Goal: Task Accomplishment & Management: Manage account settings

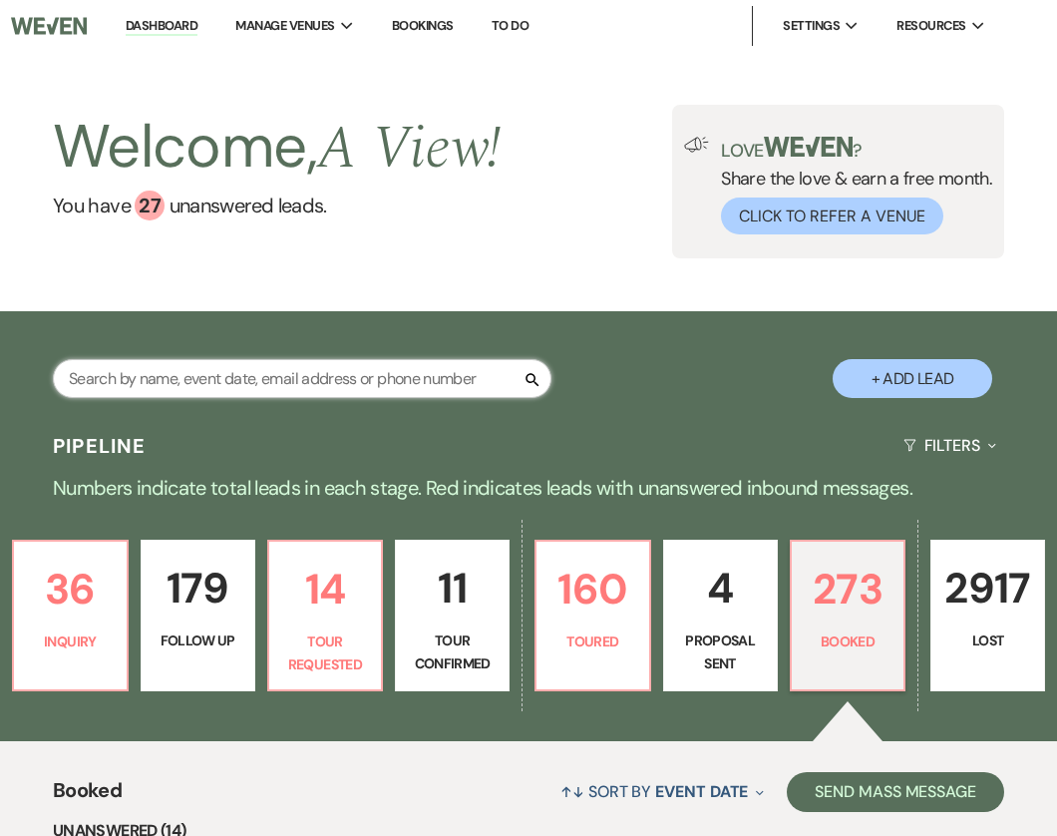
click at [227, 380] on input "text" at bounding box center [302, 378] width 499 height 39
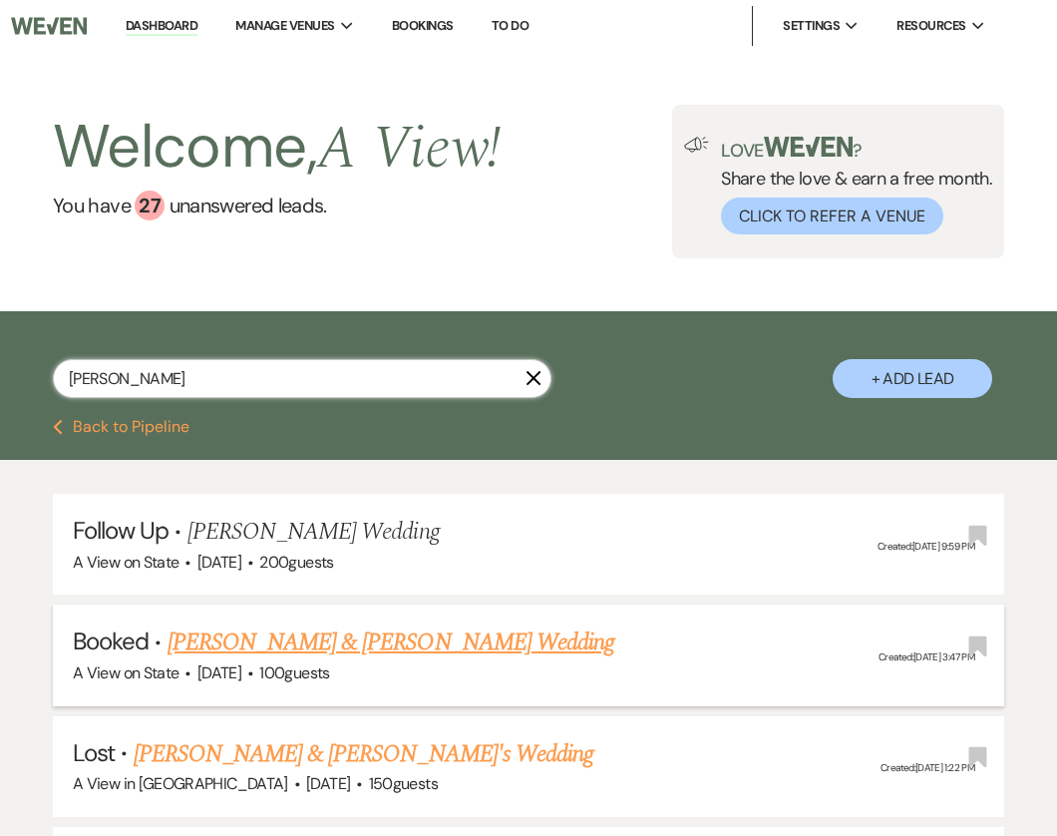
type input "[PERSON_NAME]"
click at [292, 636] on link "[PERSON_NAME] & [PERSON_NAME] Wedding" at bounding box center [391, 642] width 447 height 36
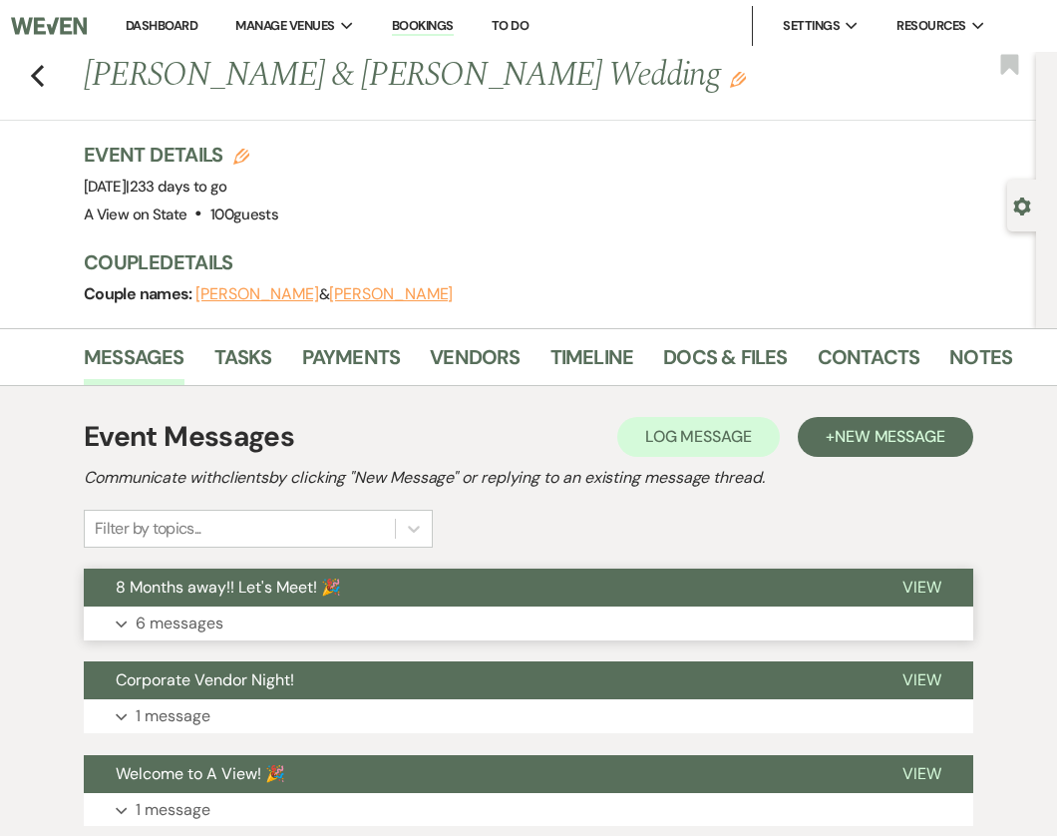
click at [360, 609] on button "Expand 6 messages" at bounding box center [529, 623] width 890 height 34
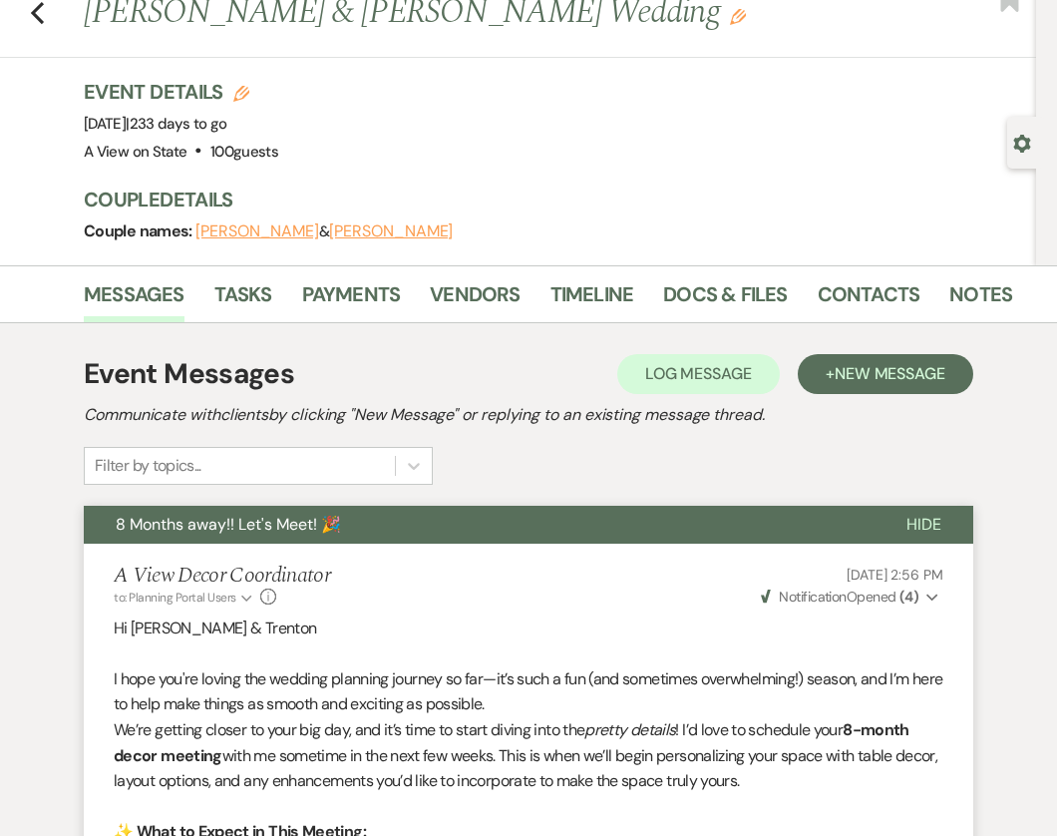
scroll to position [3, 0]
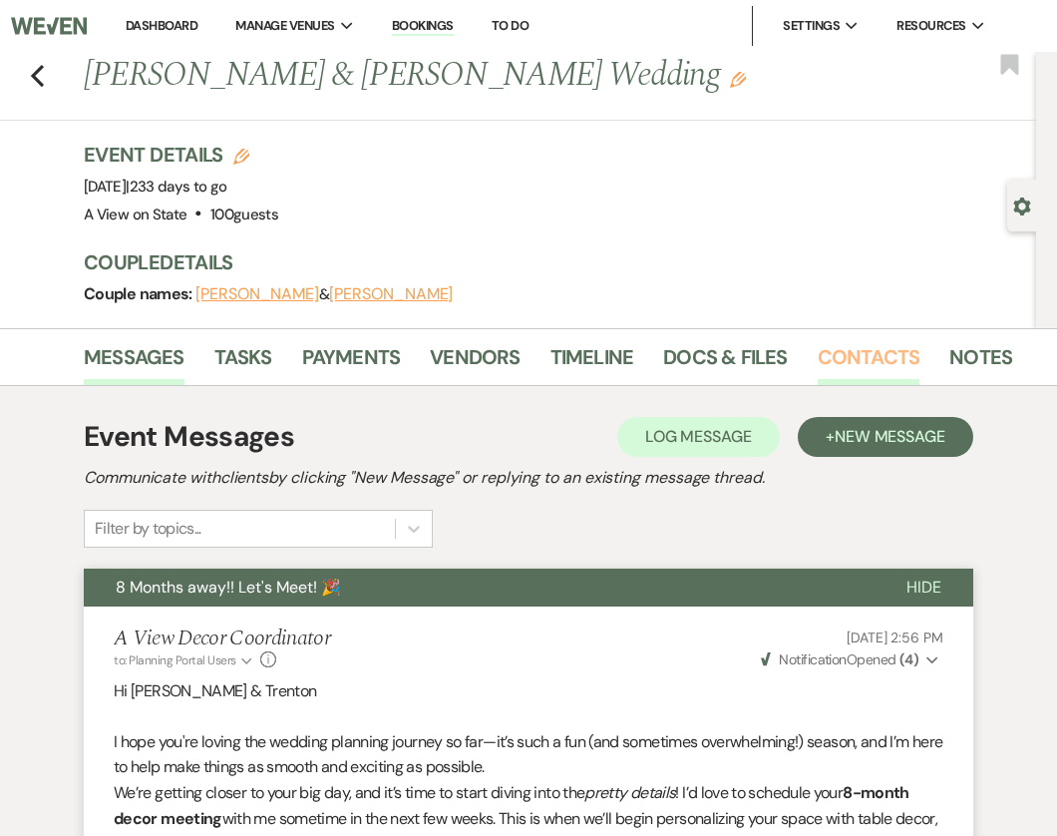
click at [869, 361] on link "Contacts" at bounding box center [869, 363] width 103 height 44
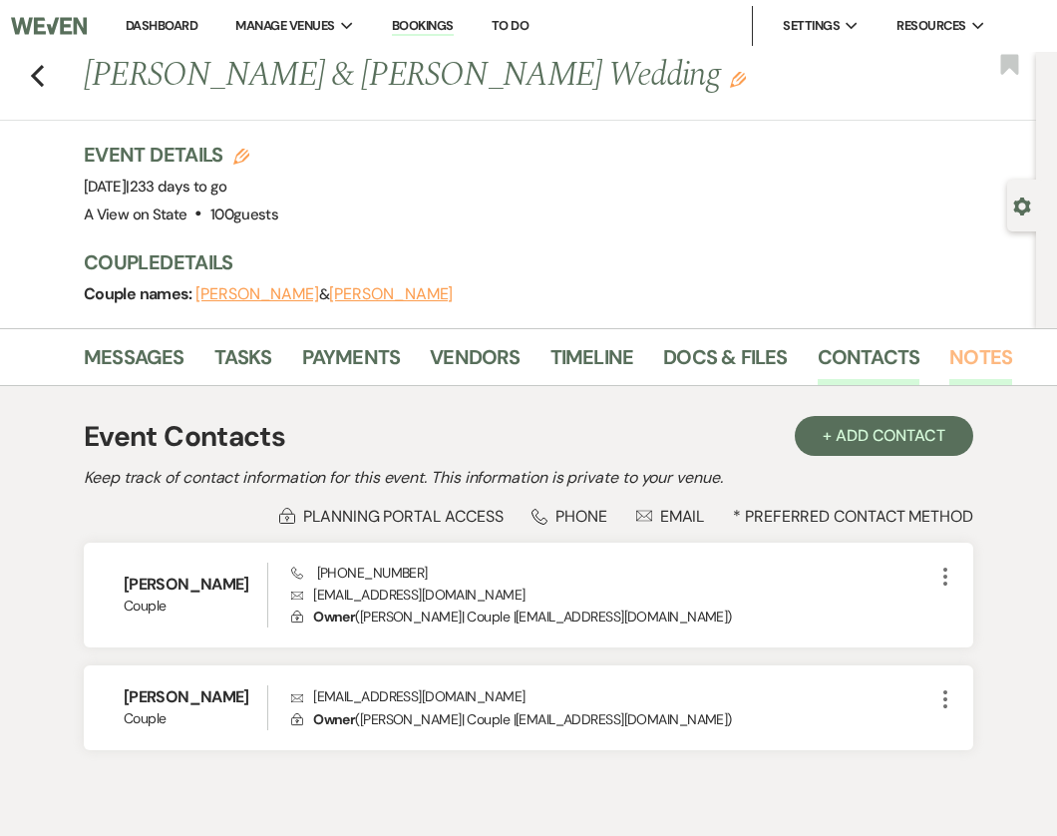
click at [976, 361] on link "Notes" at bounding box center [981, 363] width 63 height 44
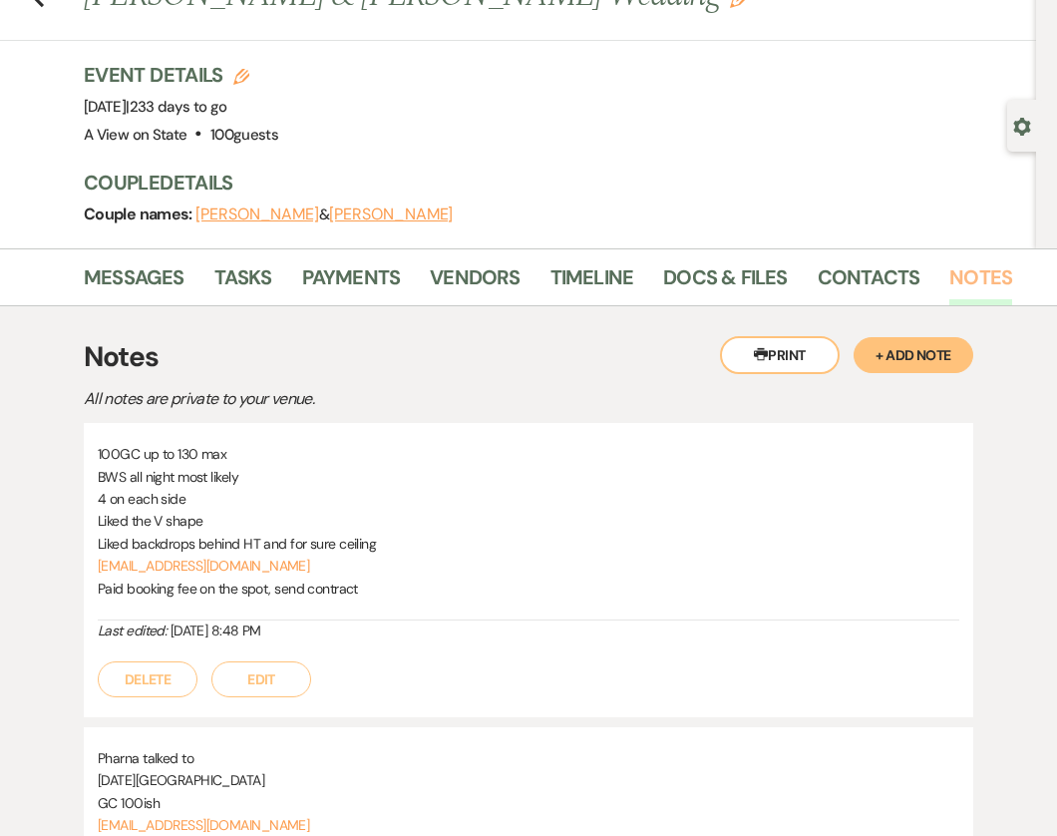
scroll to position [76, 0]
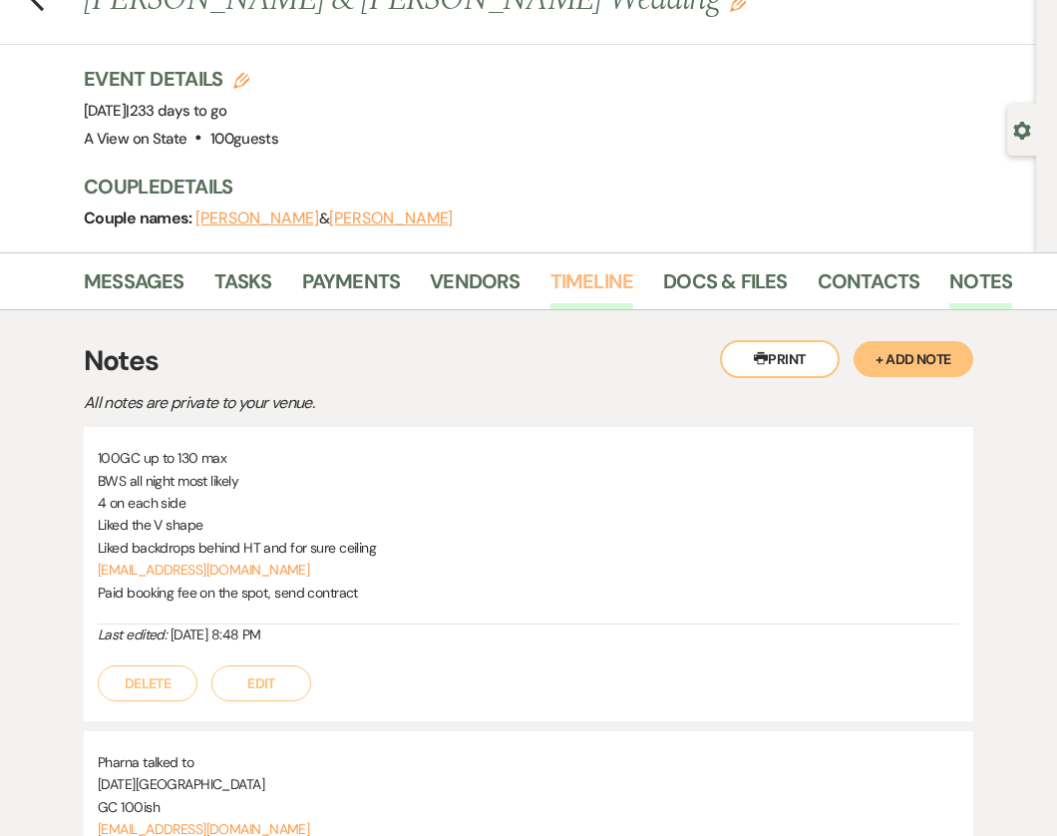
click at [606, 285] on link "Timeline" at bounding box center [593, 287] width 84 height 44
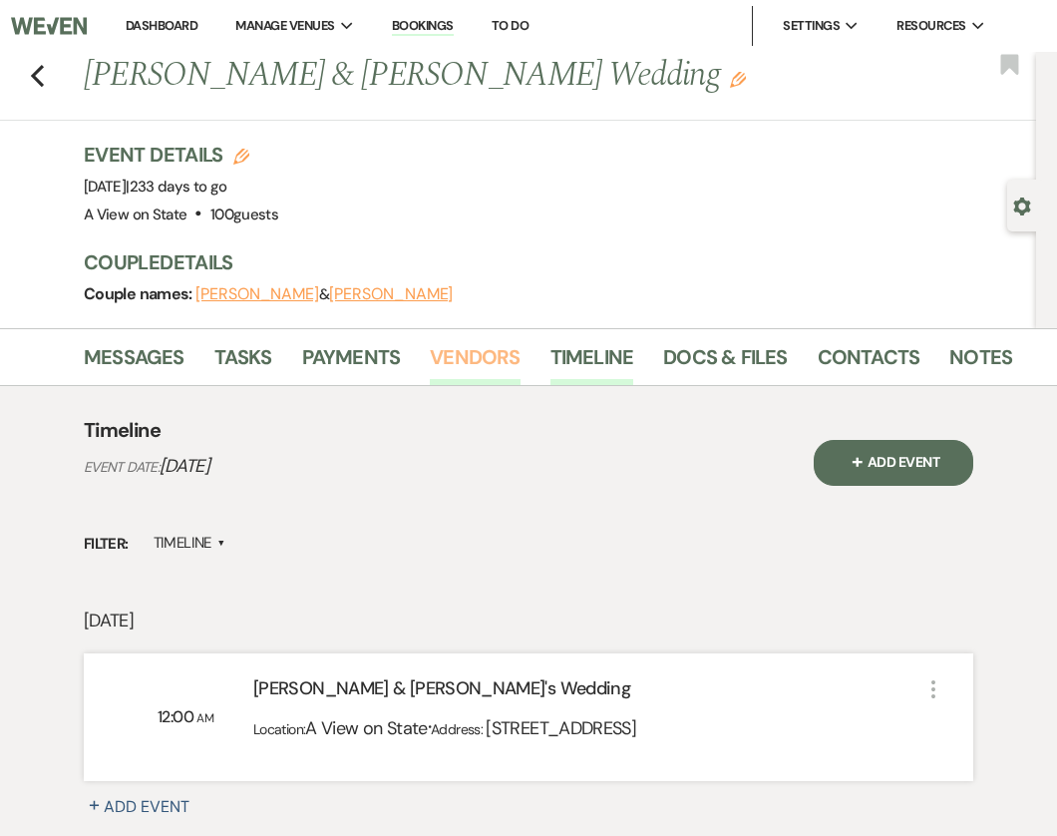
click at [454, 358] on link "Vendors" at bounding box center [475, 363] width 90 height 44
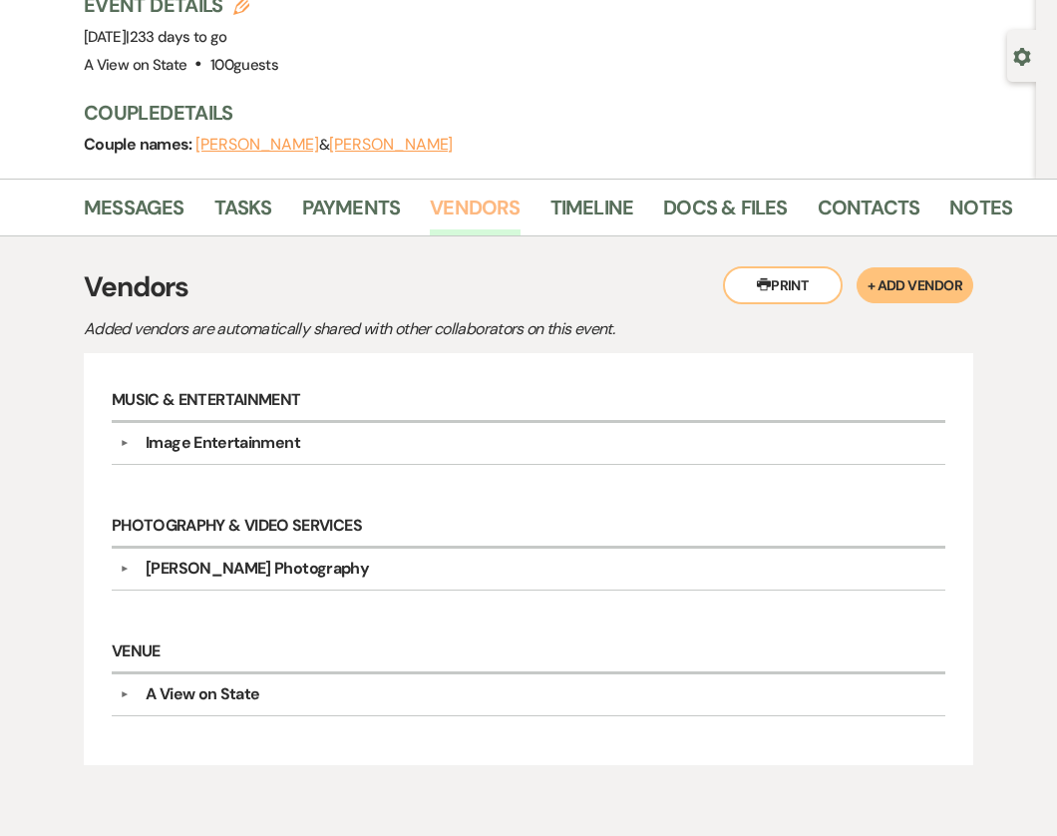
scroll to position [175, 0]
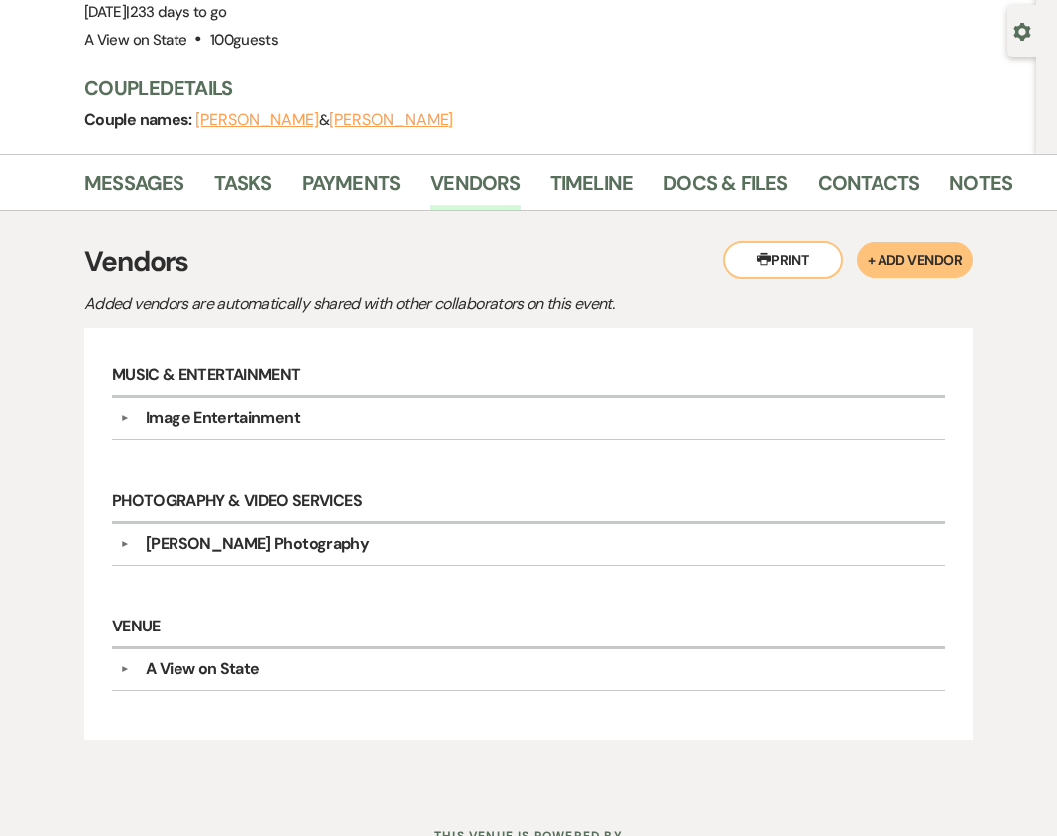
click at [420, 176] on li "Payments" at bounding box center [366, 187] width 129 height 48
click at [364, 176] on link "Payments" at bounding box center [351, 189] width 99 height 44
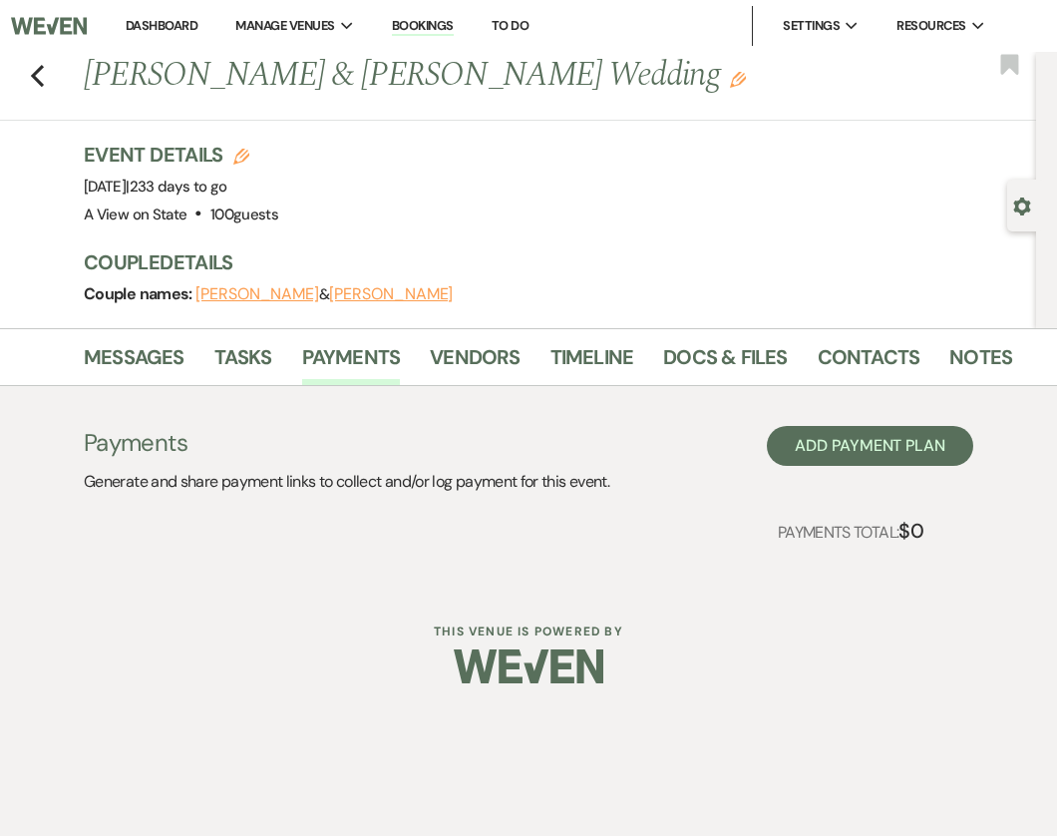
click at [942, 363] on li "Contacts" at bounding box center [884, 361] width 133 height 48
click at [966, 359] on link "Notes" at bounding box center [981, 363] width 63 height 44
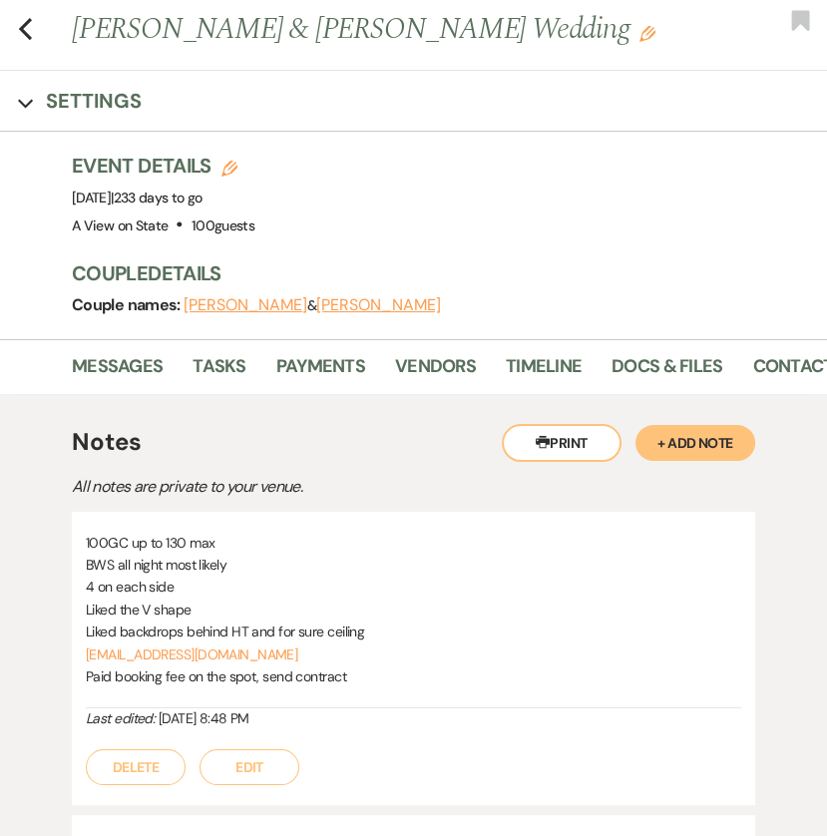
scroll to position [82, 0]
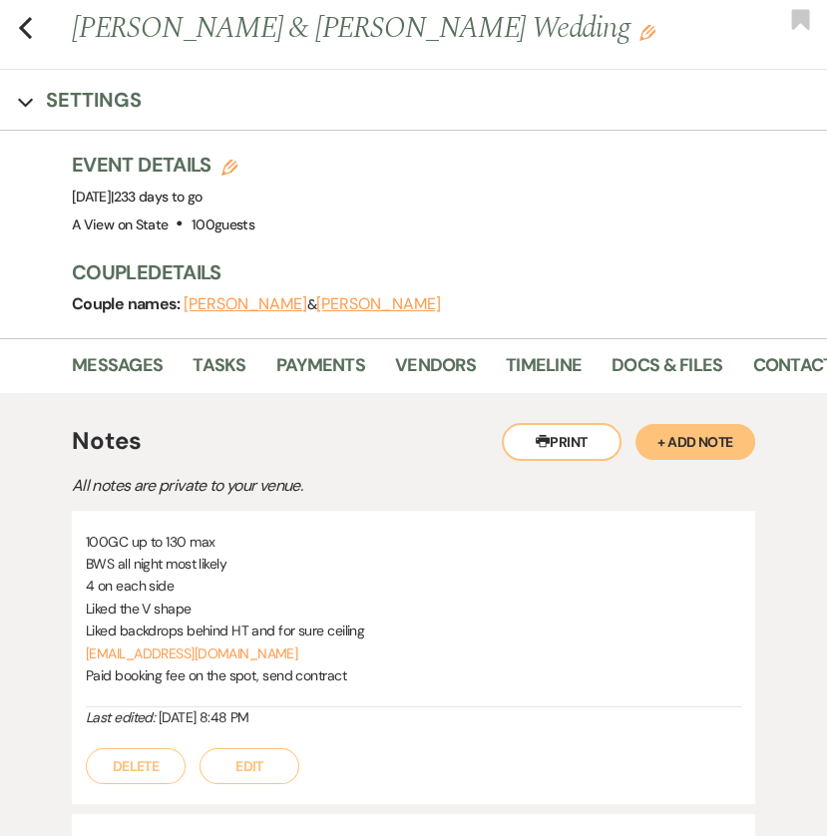
click at [668, 441] on button "+ Add Note" at bounding box center [695, 442] width 120 height 36
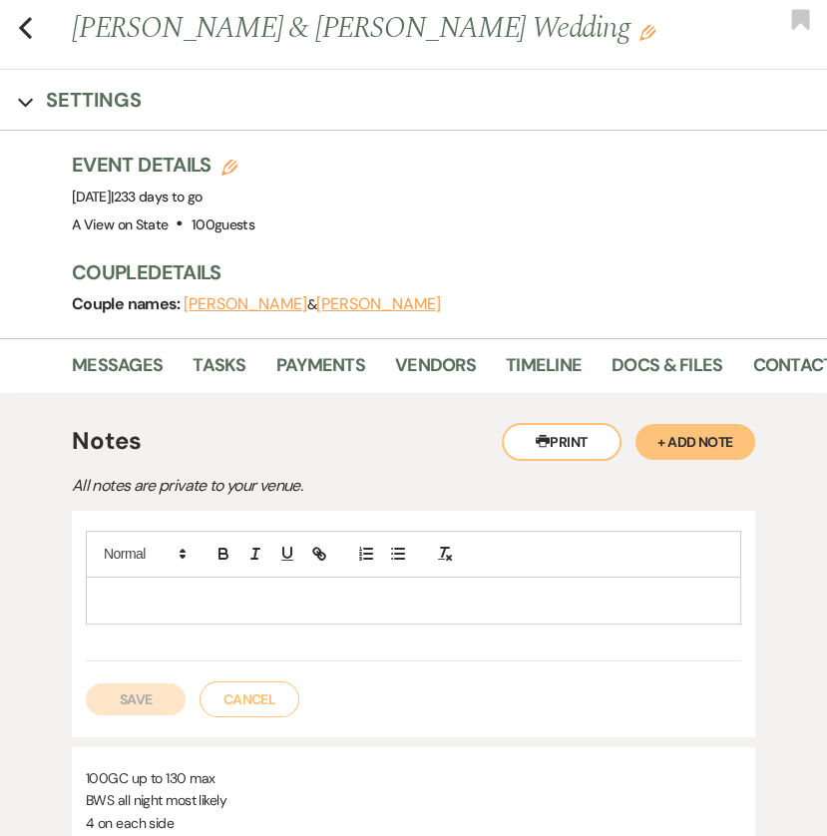
click at [280, 598] on p at bounding box center [413, 600] width 623 height 22
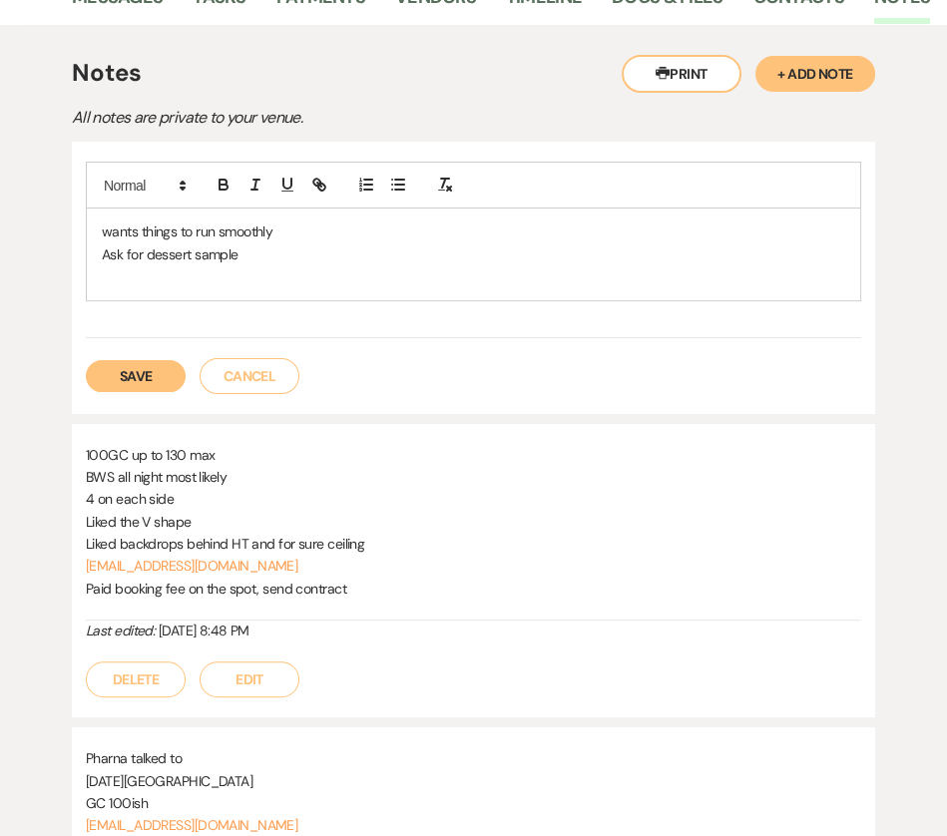
scroll to position [403, 0]
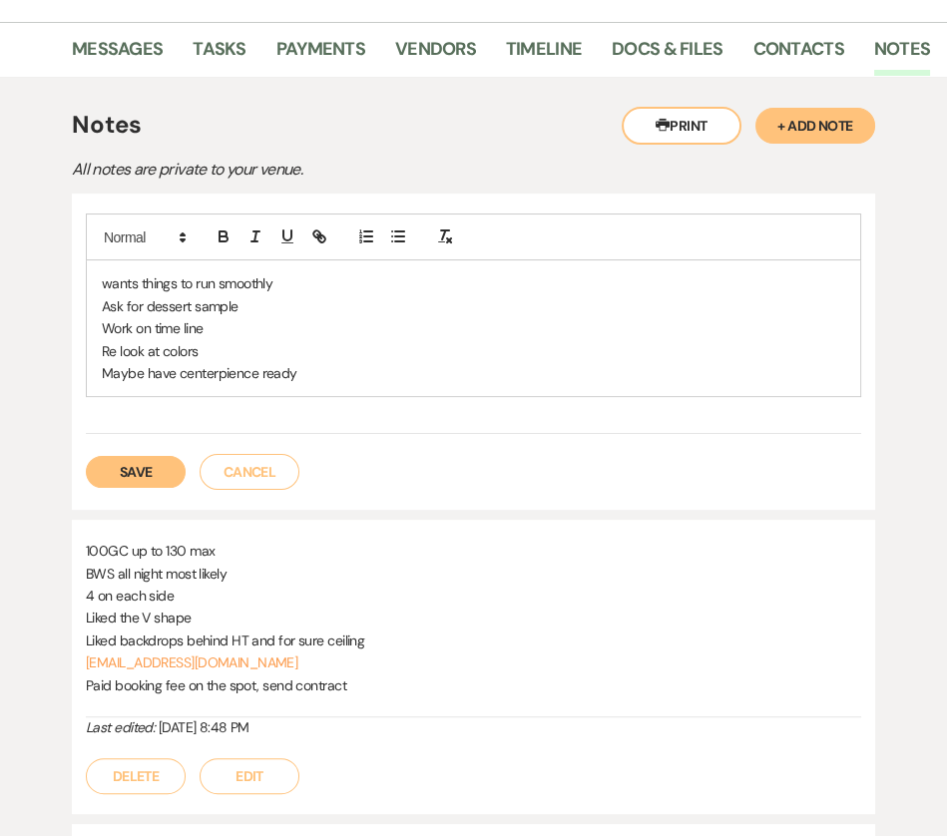
click at [219, 367] on p "Maybe have centerpience ready" at bounding box center [473, 373] width 743 height 22
click at [308, 370] on p "Maybe have center pience ready" at bounding box center [473, 373] width 743 height 22
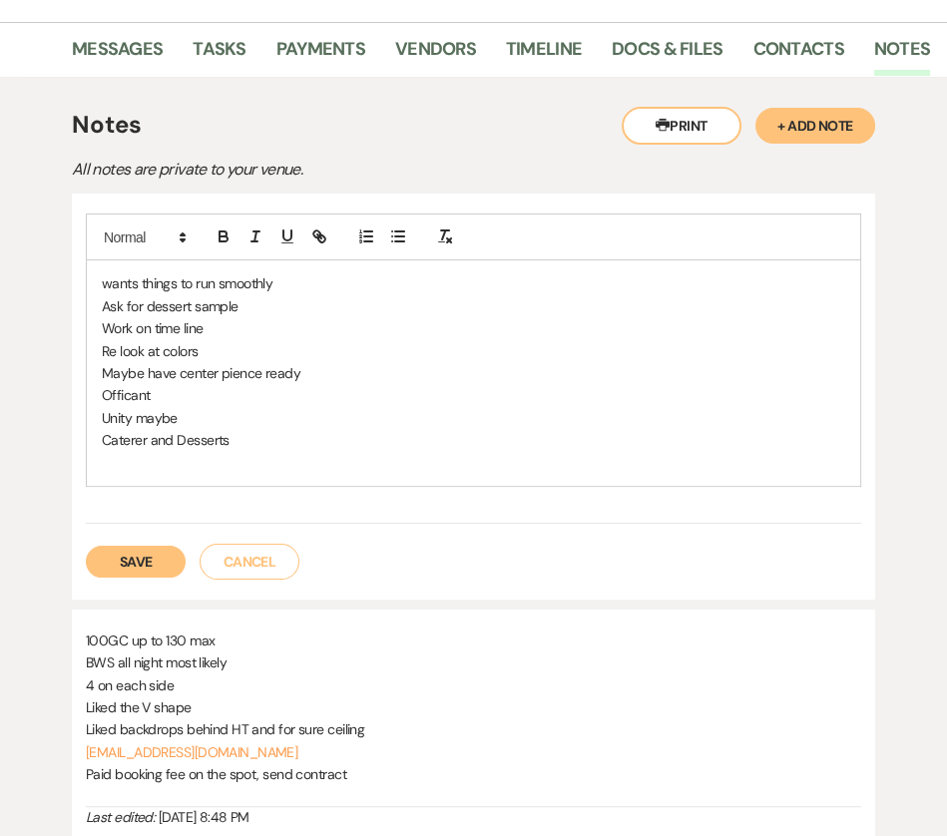
click at [143, 567] on button "Save" at bounding box center [136, 562] width 100 height 32
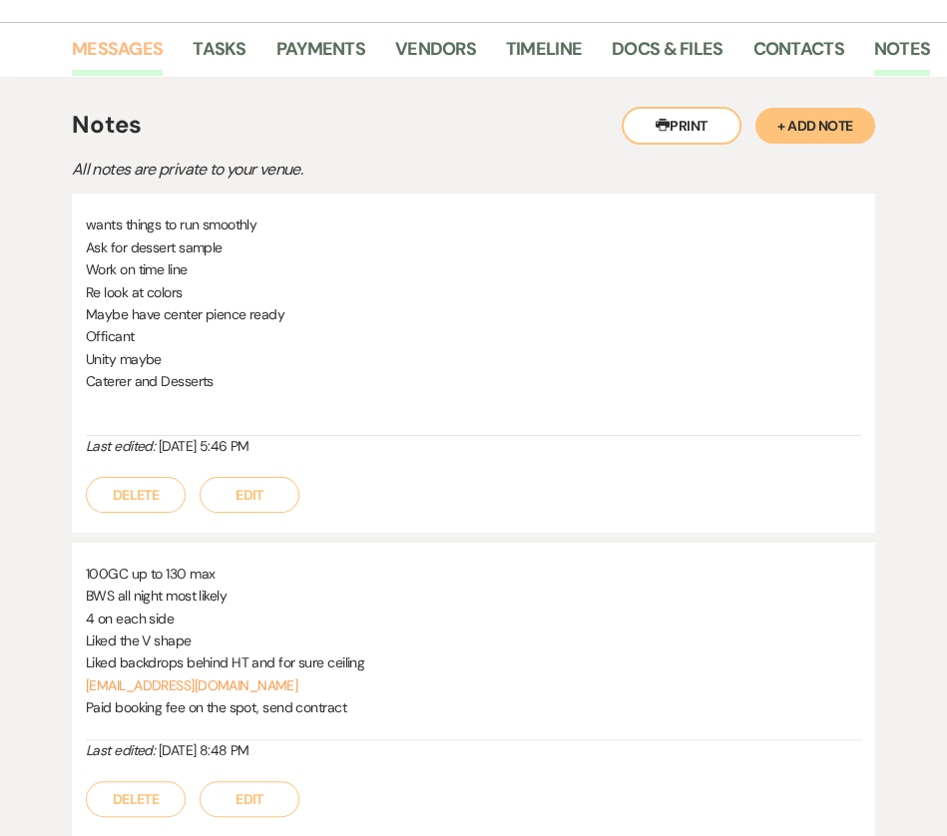
click at [139, 48] on link "Messages" at bounding box center [117, 55] width 91 height 41
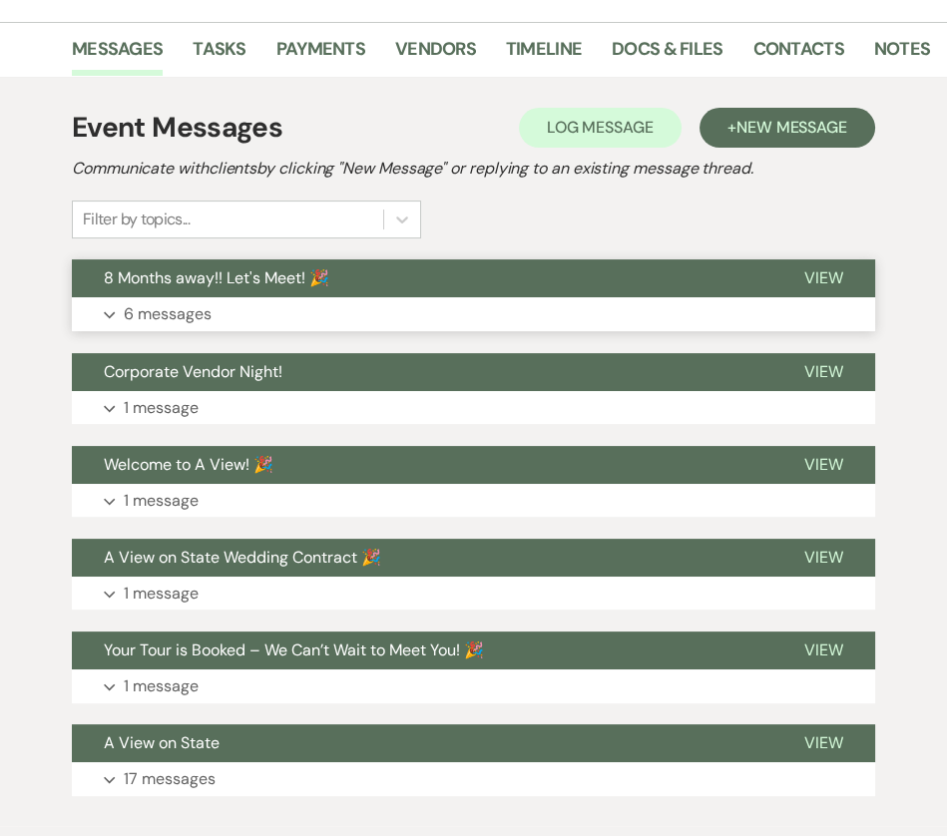
click at [227, 319] on button "Expand 6 messages" at bounding box center [473, 314] width 803 height 34
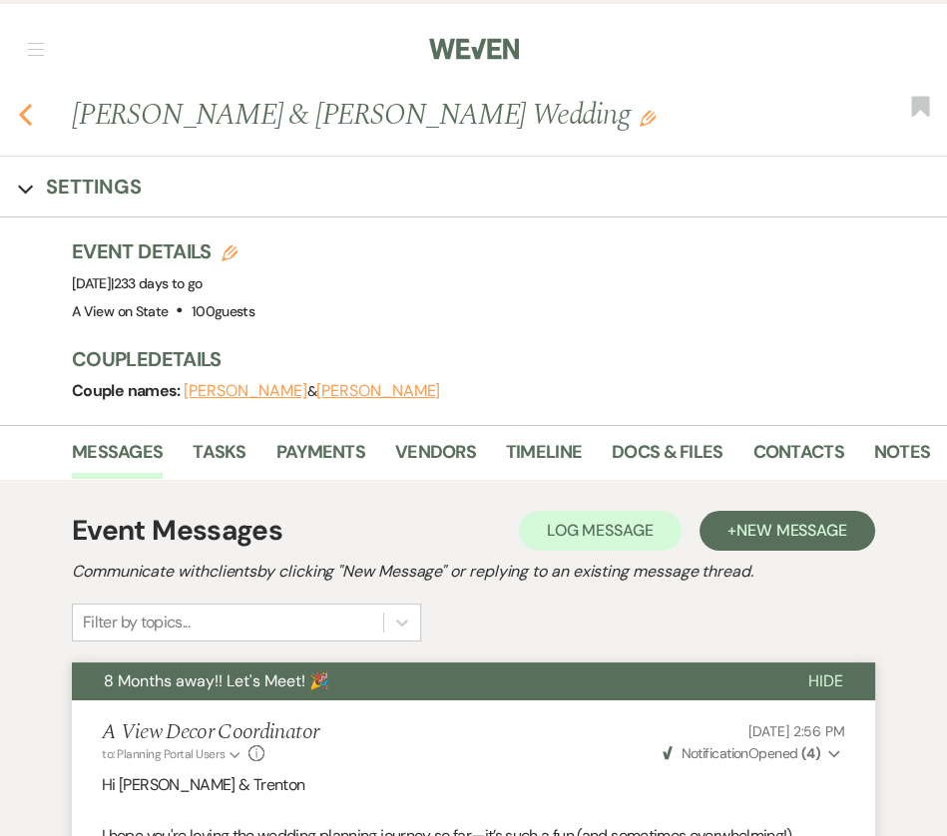
click at [24, 113] on use "button" at bounding box center [25, 115] width 13 height 22
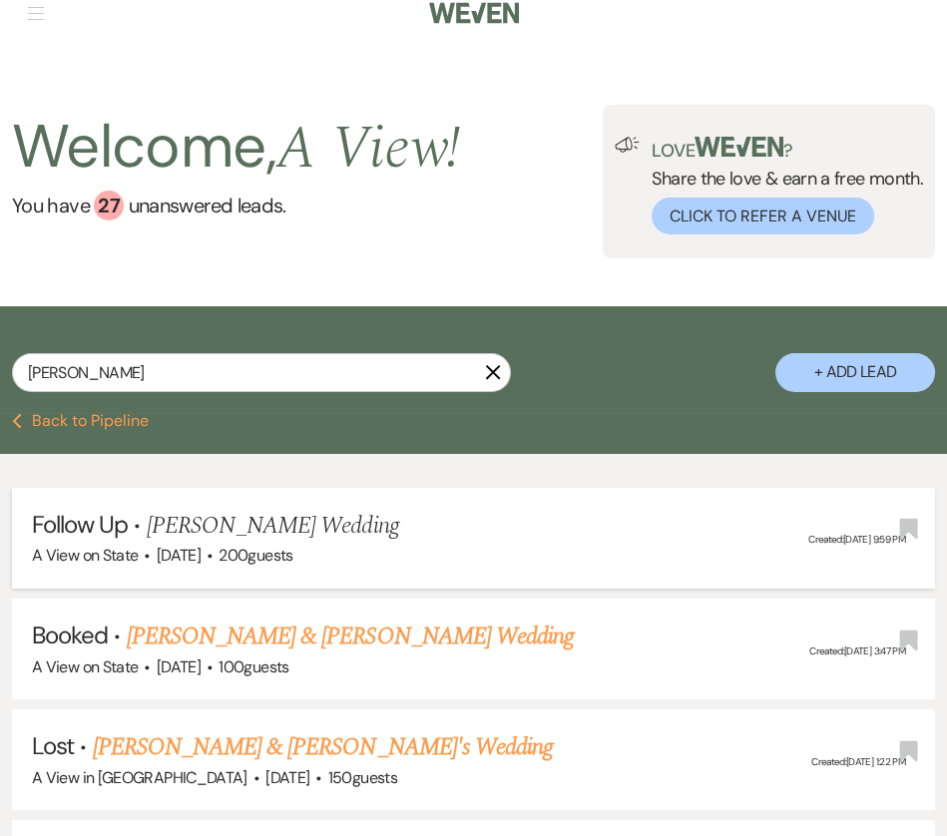
scroll to position [48, 0]
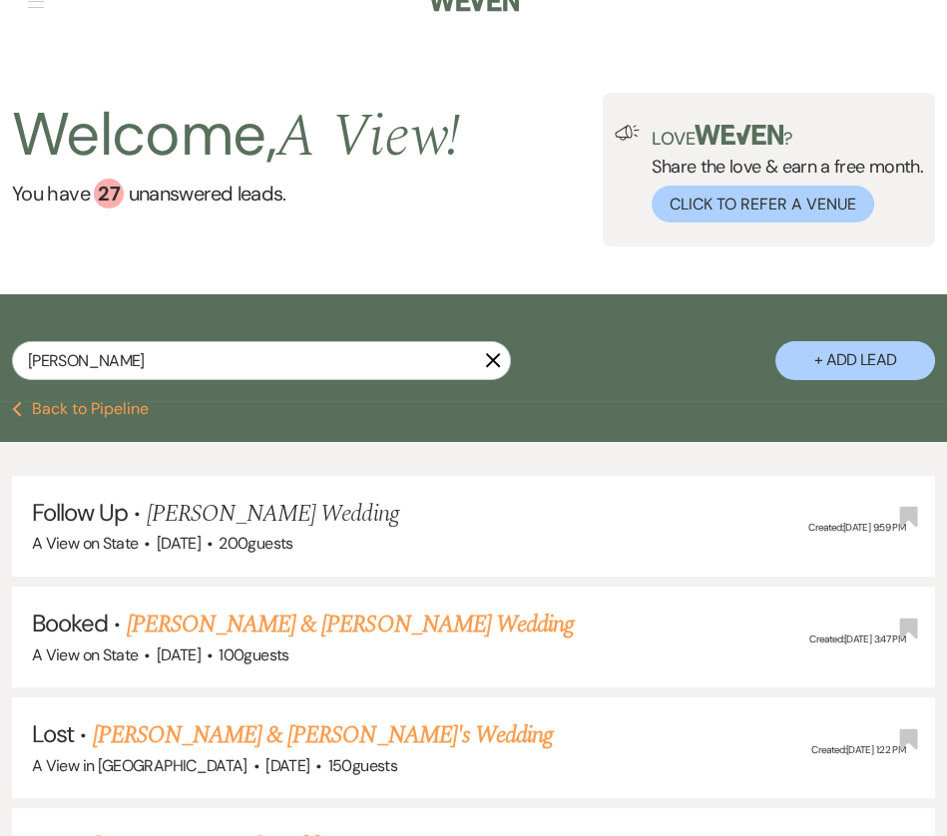
click at [58, 406] on button "Previous Back to Pipeline" at bounding box center [80, 409] width 137 height 16
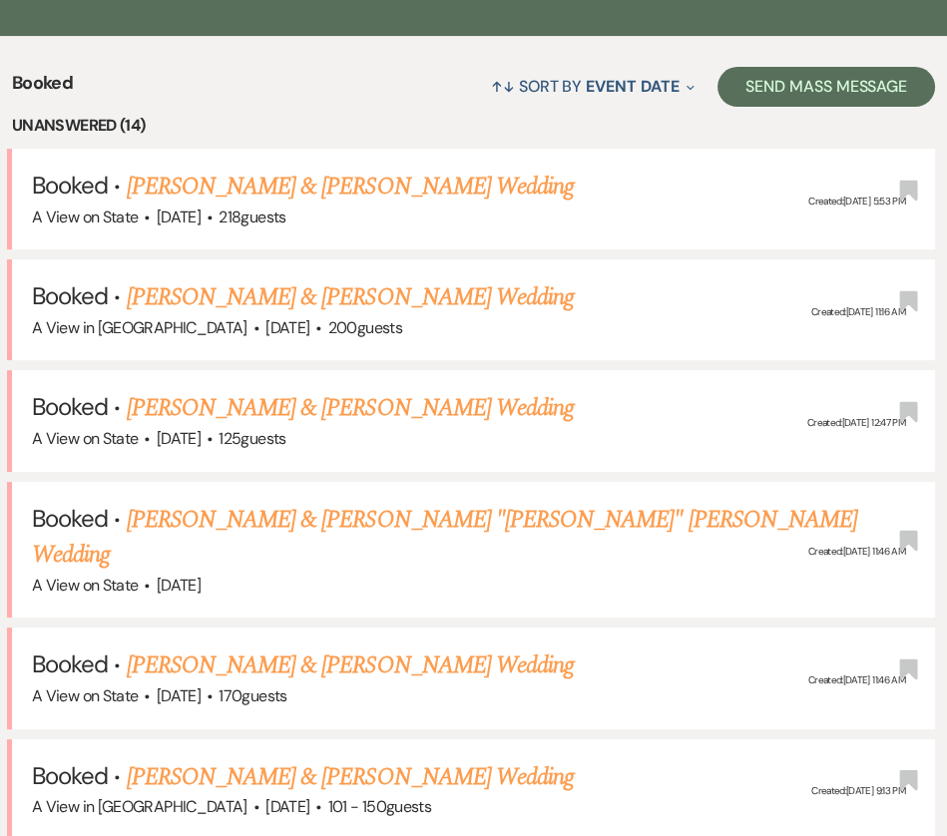
scroll to position [323, 0]
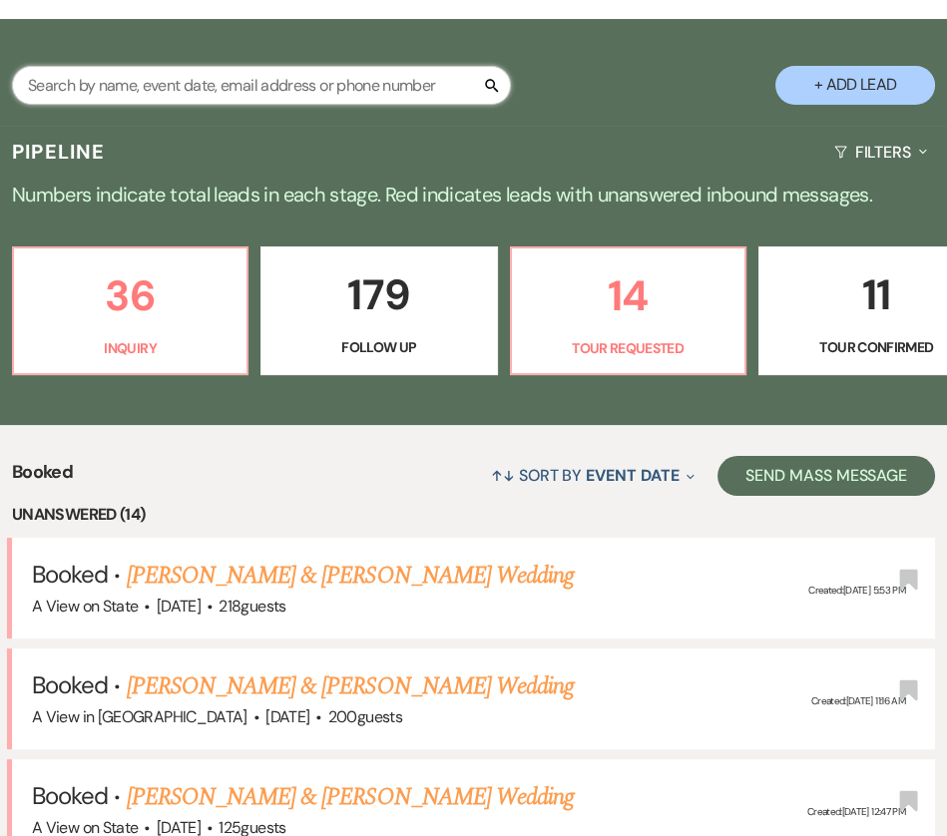
click at [228, 90] on input "text" at bounding box center [261, 85] width 499 height 39
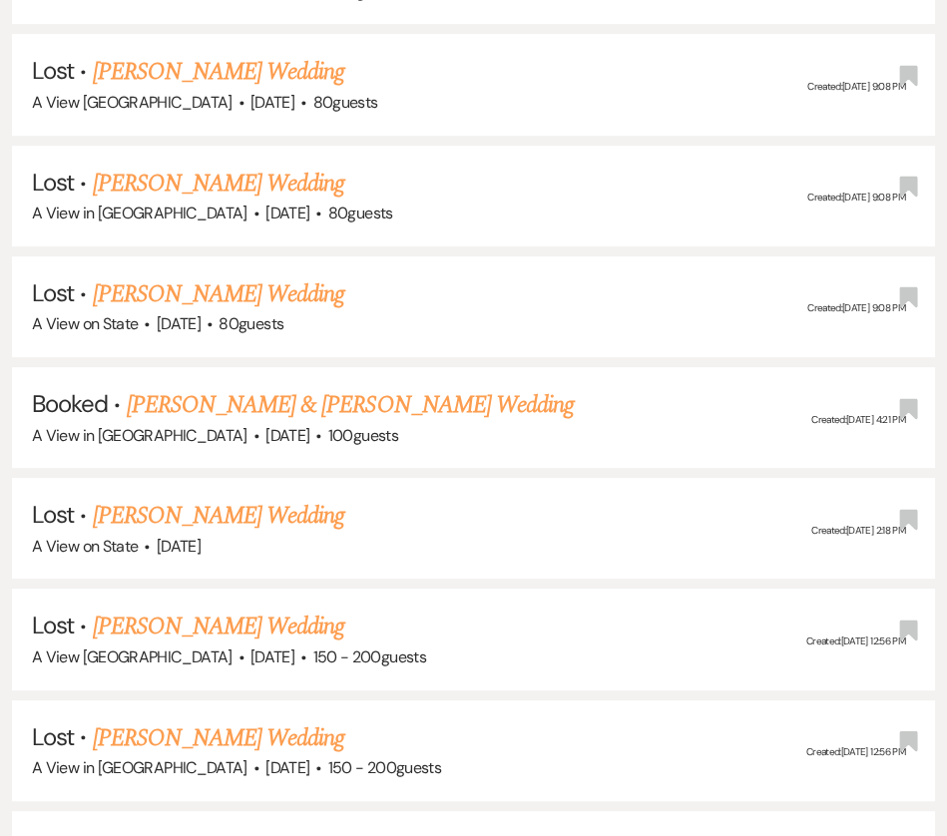
scroll to position [824, 0]
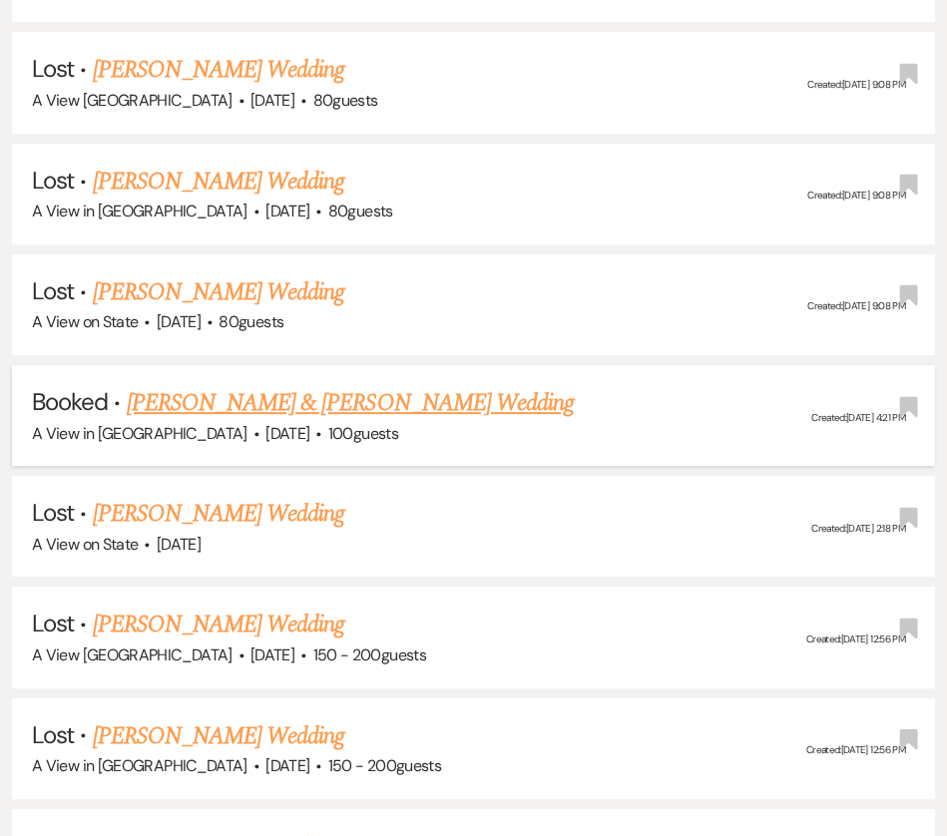
type input "[PERSON_NAME]"
click at [314, 389] on link "[PERSON_NAME] & [PERSON_NAME] Wedding" at bounding box center [350, 403] width 447 height 36
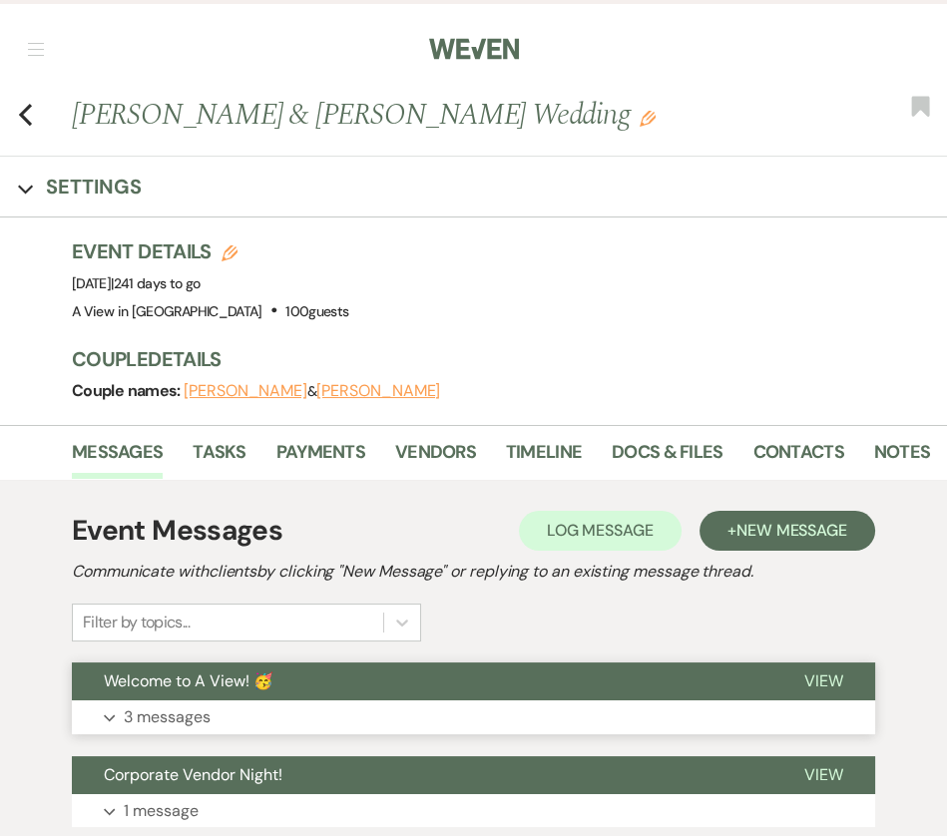
click at [291, 681] on button "Welcome to A View! 🥳" at bounding box center [422, 681] width 700 height 38
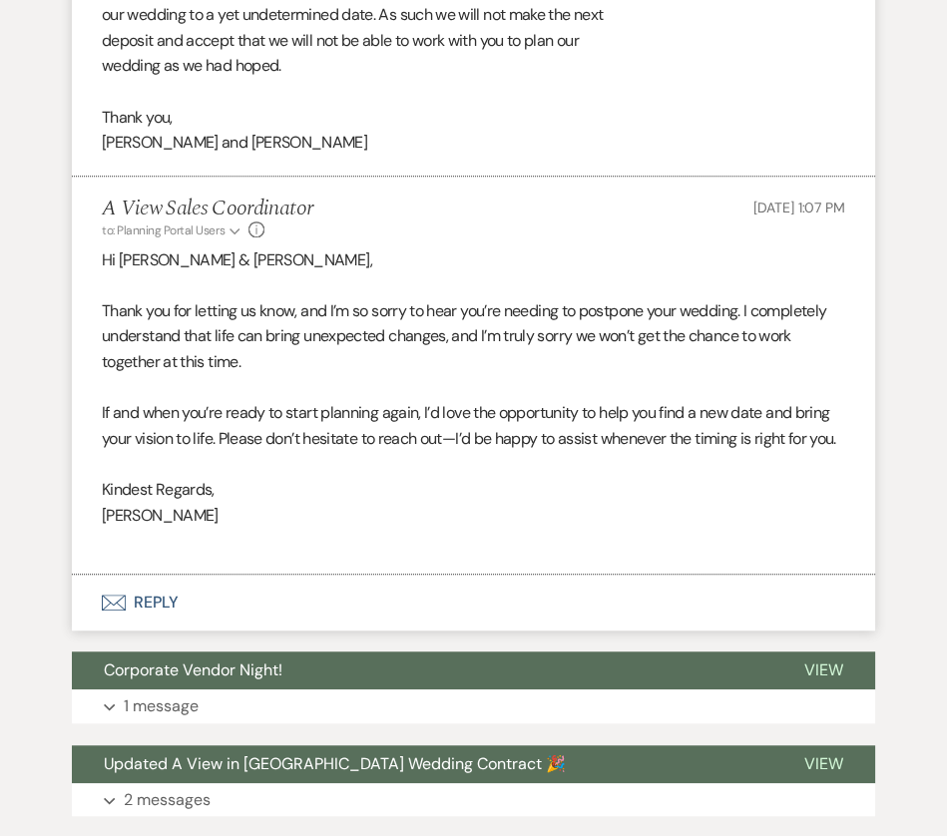
scroll to position [1659, 0]
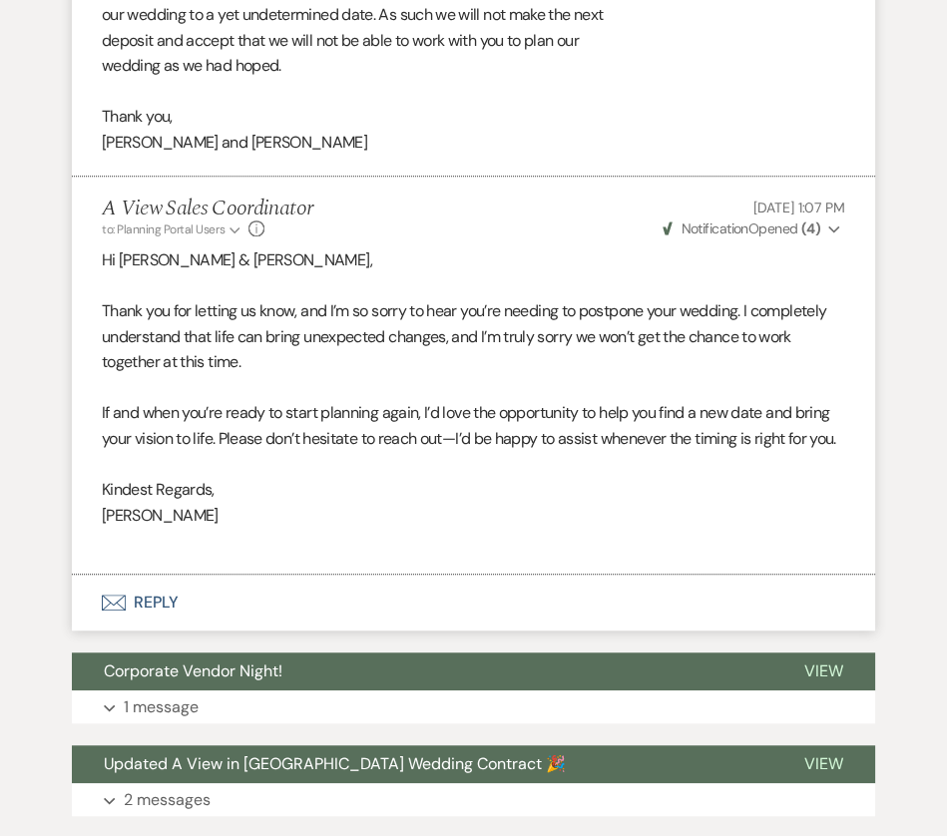
click at [721, 229] on span "Notification" at bounding box center [713, 228] width 67 height 18
click at [421, 263] on p "Hi [PERSON_NAME] & [PERSON_NAME]," at bounding box center [473, 260] width 743 height 26
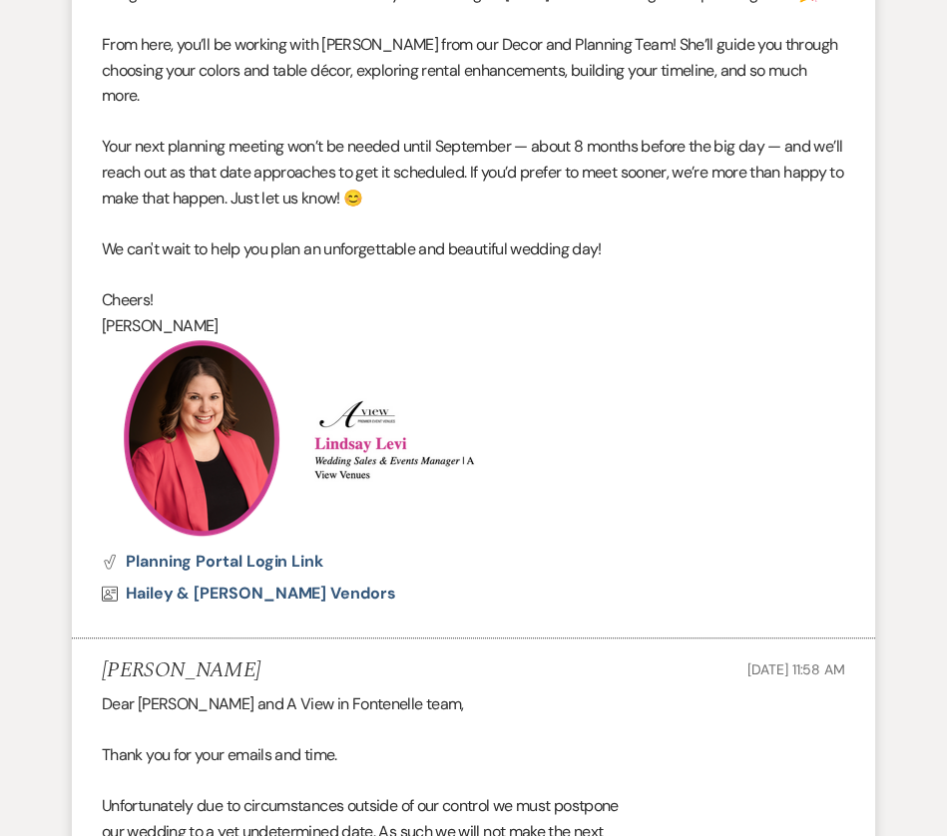
scroll to position [7, 0]
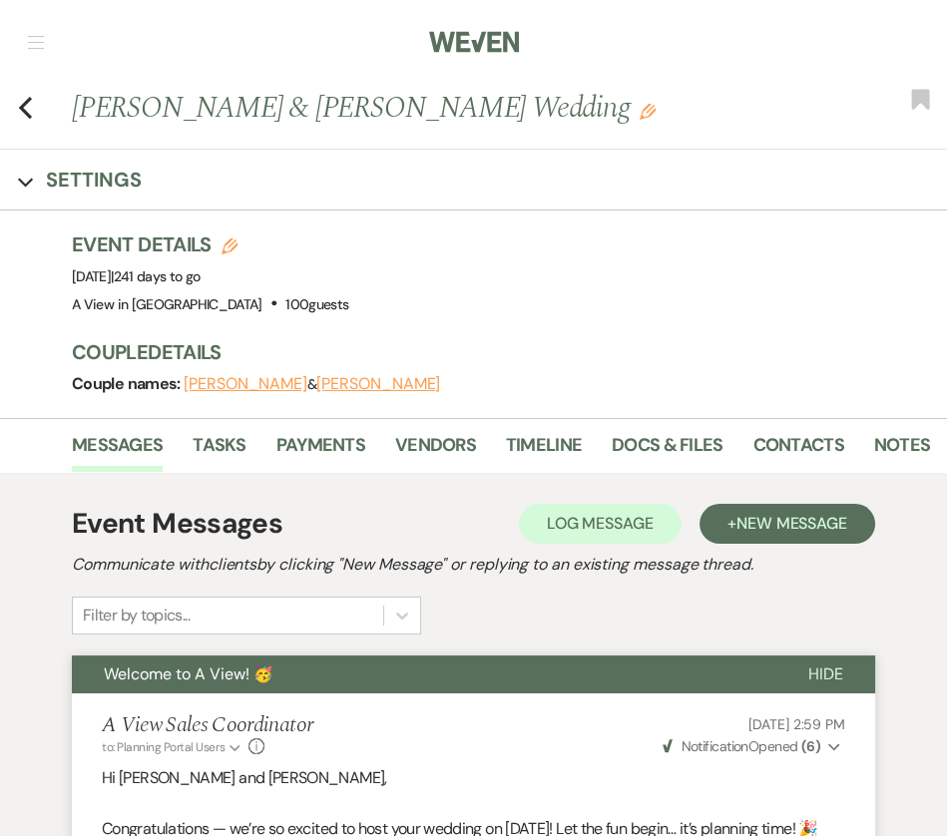
click at [33, 97] on div "Previous [PERSON_NAME] & [PERSON_NAME] Wedding Edit Bookmark" at bounding box center [468, 118] width 956 height 63
click at [27, 97] on icon "Previous" at bounding box center [25, 108] width 15 height 24
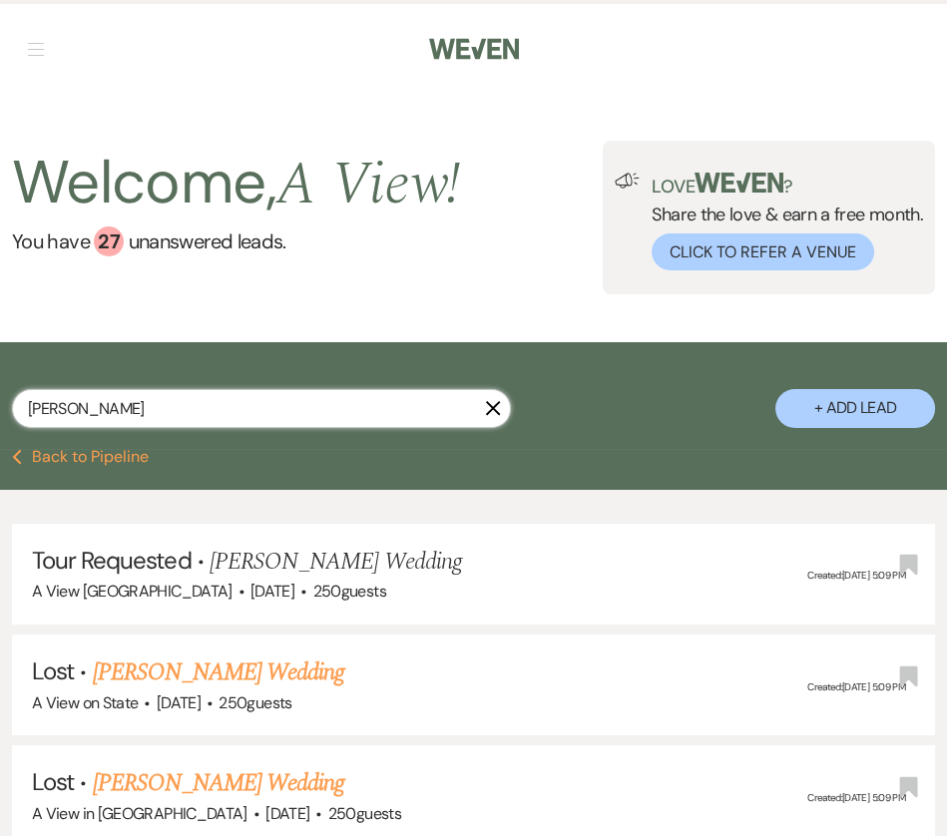
click at [198, 412] on input "[PERSON_NAME]" at bounding box center [261, 408] width 499 height 39
click at [198, 413] on input "[PERSON_NAME]" at bounding box center [261, 408] width 499 height 39
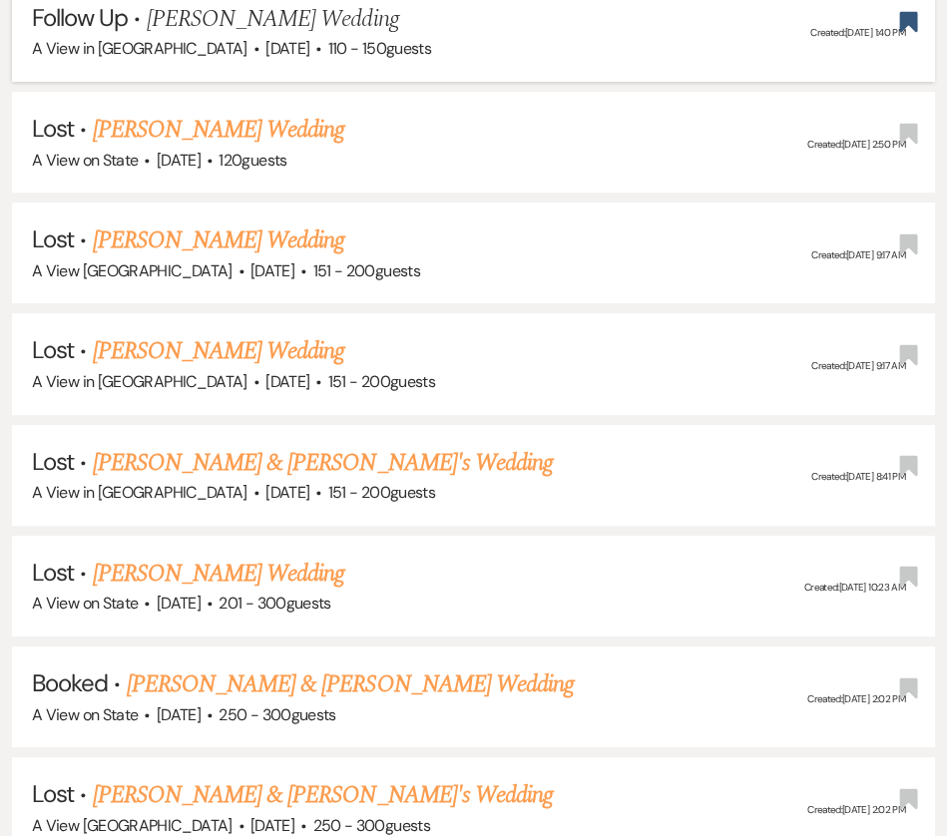
scroll to position [545, 0]
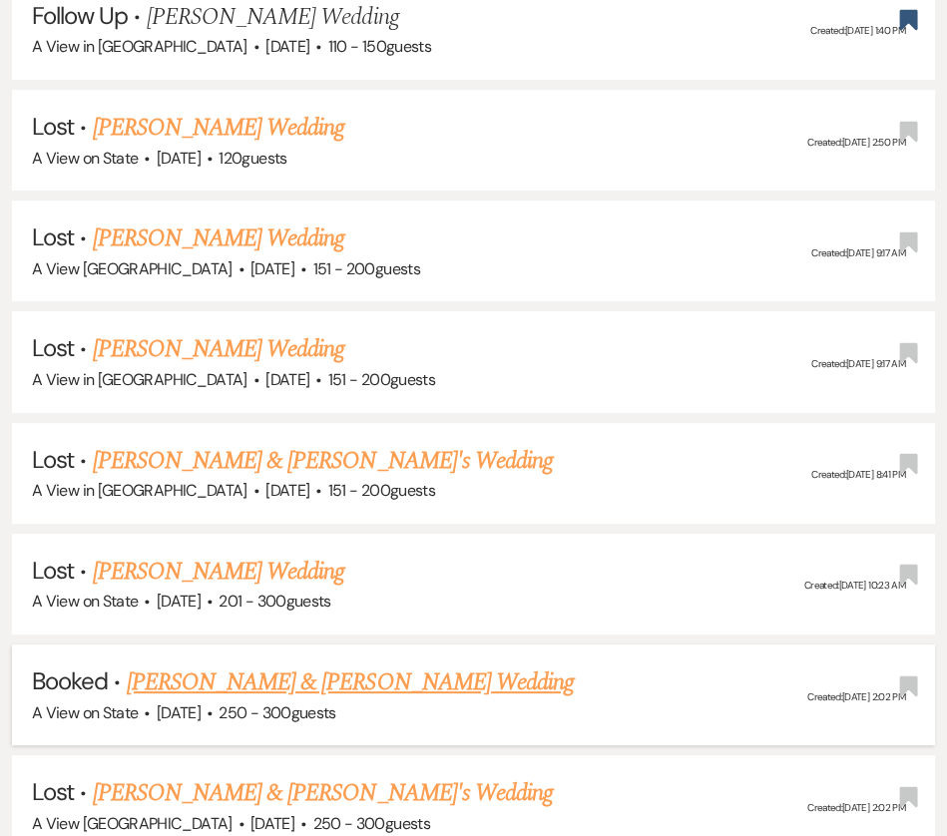
type input "[PERSON_NAME]"
click at [285, 674] on link "[PERSON_NAME] & [PERSON_NAME] Wedding" at bounding box center [350, 682] width 447 height 36
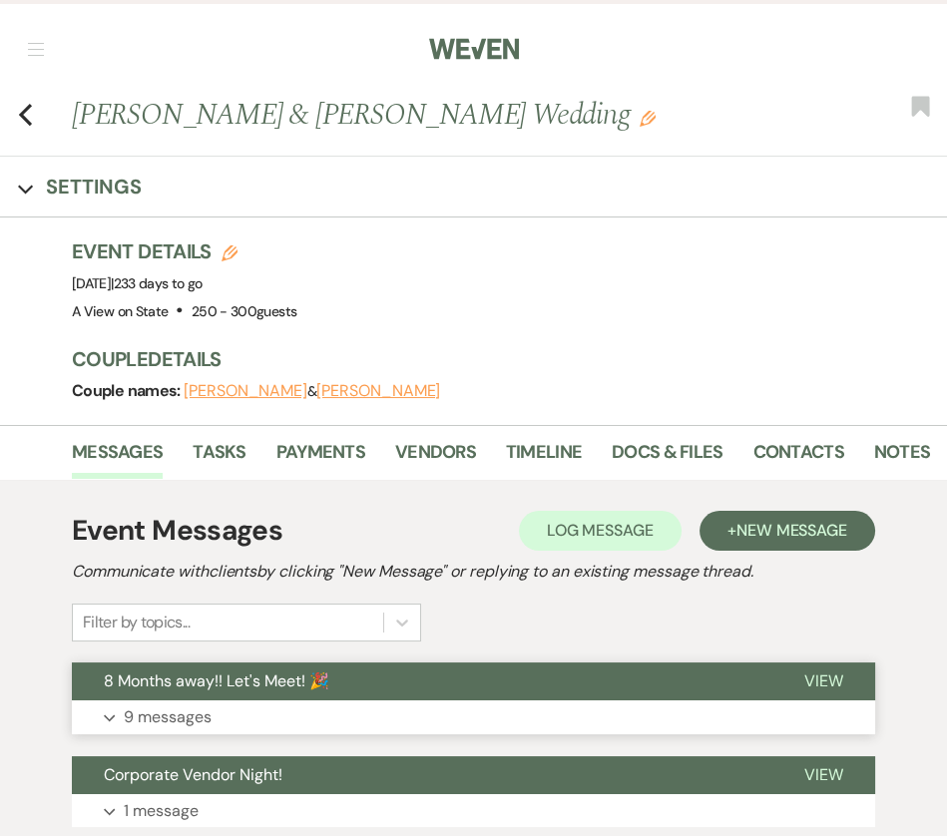
click at [326, 684] on span "8 Months away!! Let's Meet! 🎉" at bounding box center [216, 680] width 225 height 21
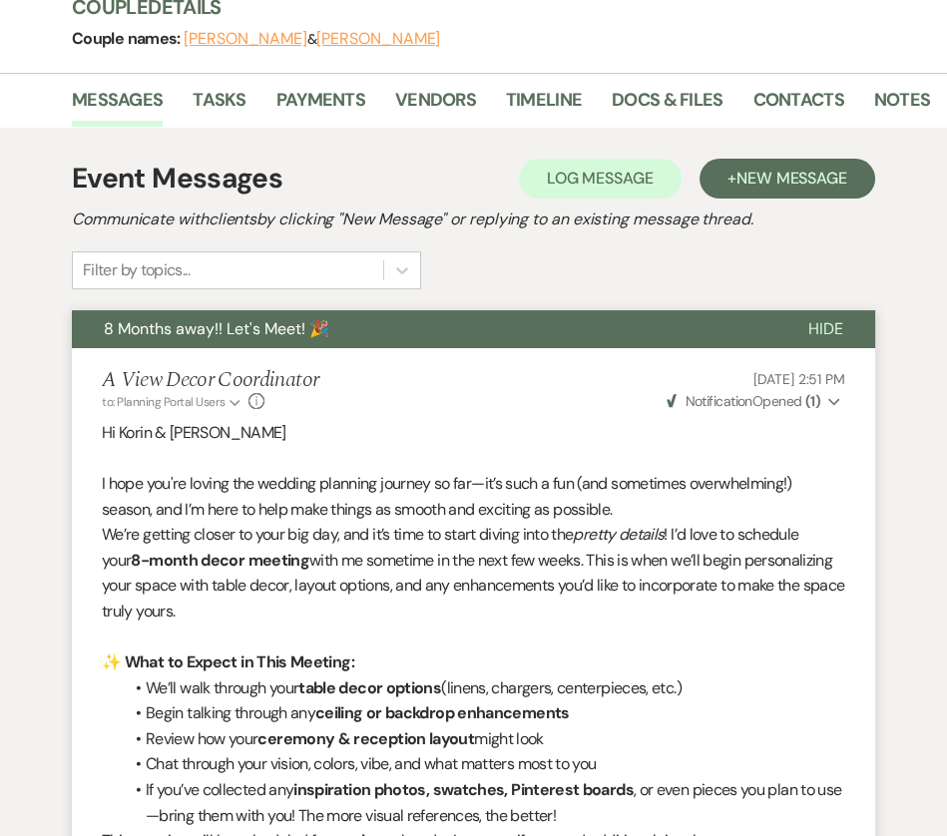
scroll to position [349, 0]
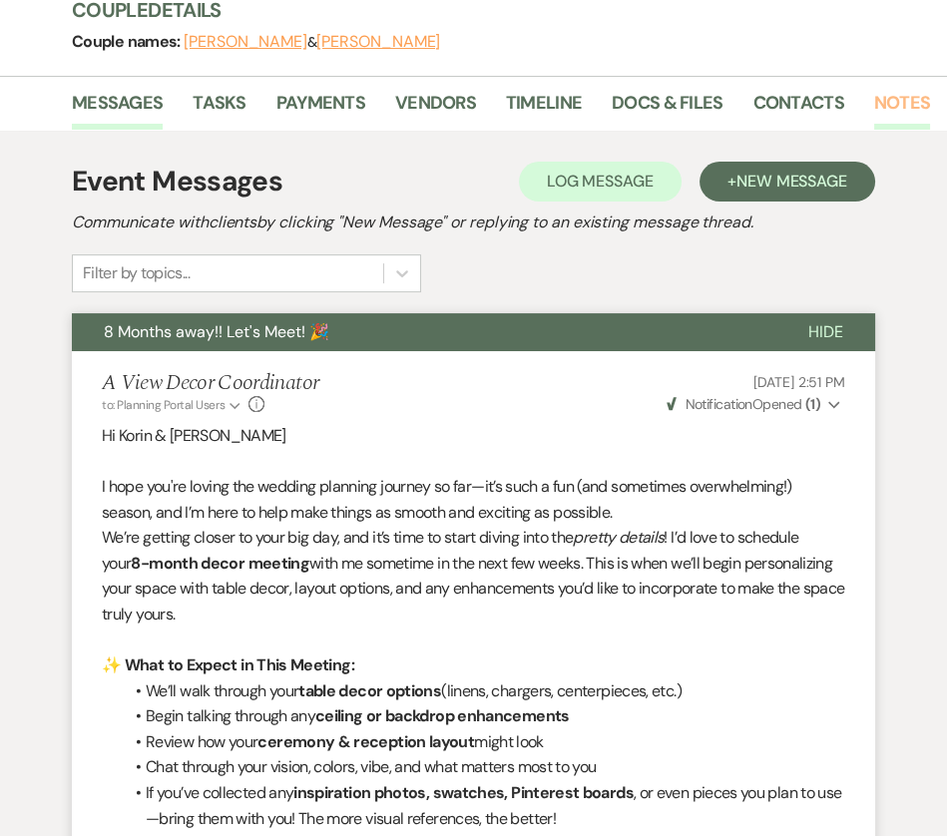
click at [883, 103] on link "Notes" at bounding box center [902, 109] width 56 height 41
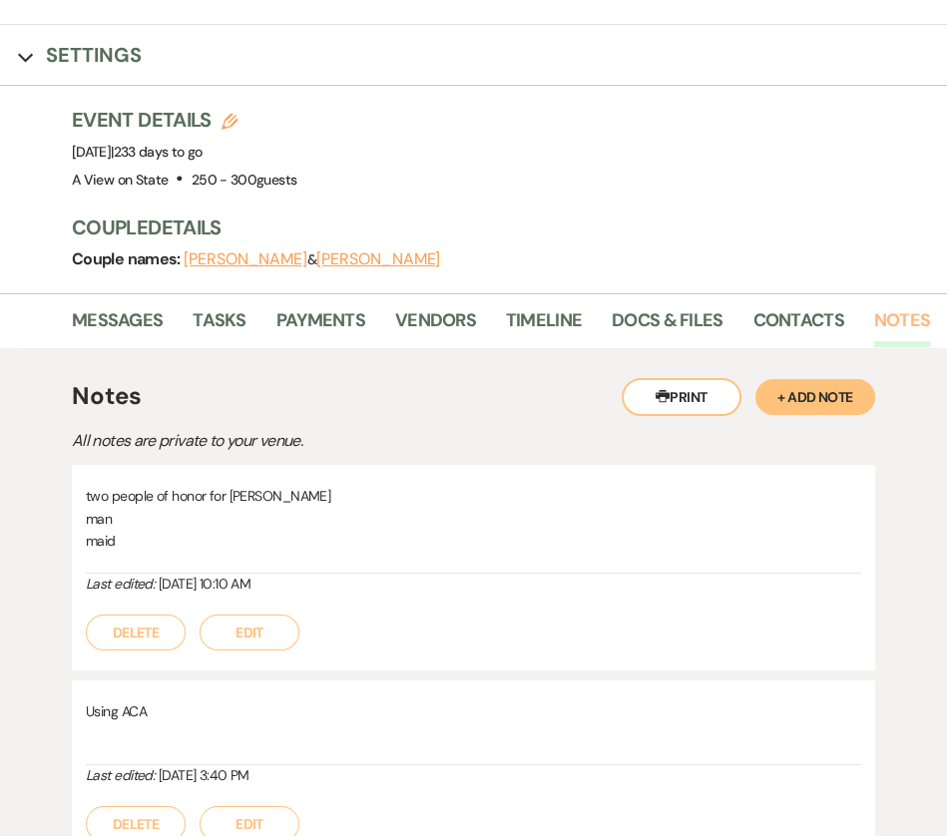
scroll to position [133, 0]
click at [753, 322] on link "Contacts" at bounding box center [798, 325] width 91 height 41
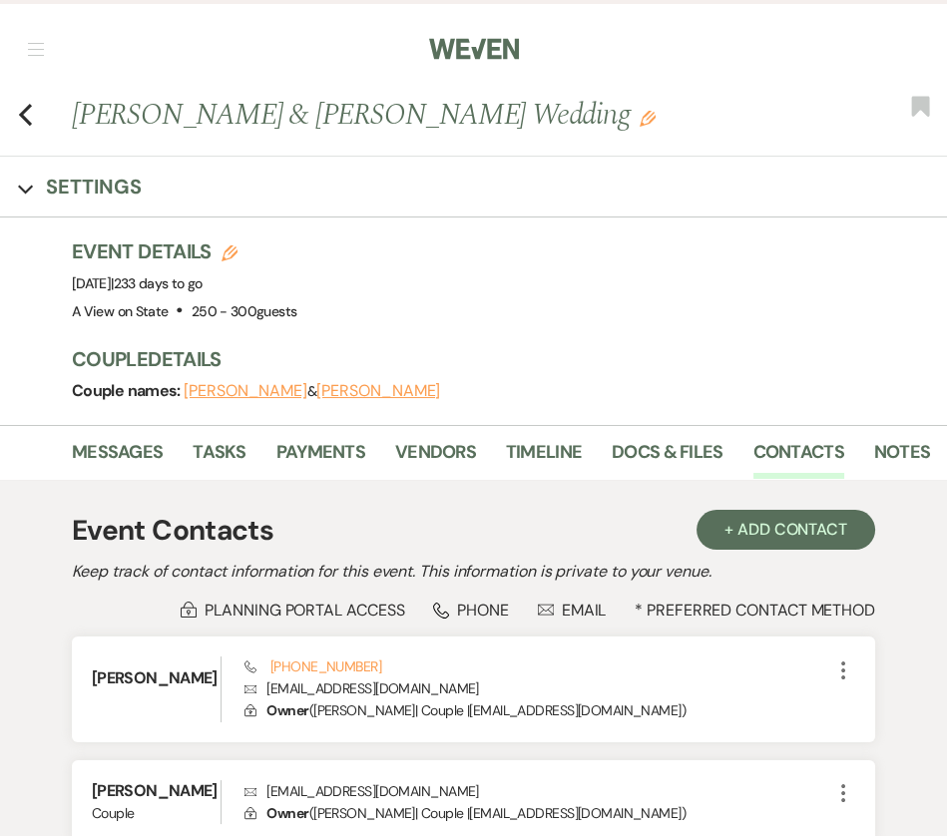
click at [854, 446] on li "Contacts" at bounding box center [813, 456] width 121 height 45
click at [863, 454] on li "Contacts" at bounding box center [813, 456] width 121 height 45
click at [885, 455] on link "Notes" at bounding box center [902, 458] width 56 height 41
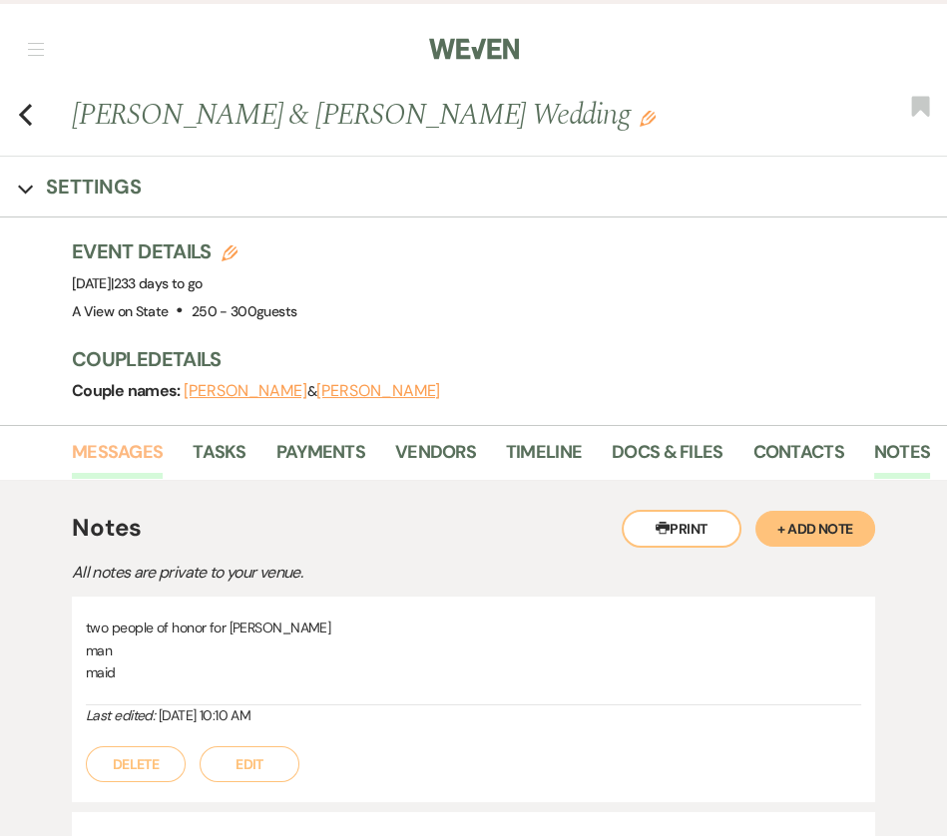
click at [134, 445] on link "Messages" at bounding box center [117, 458] width 91 height 41
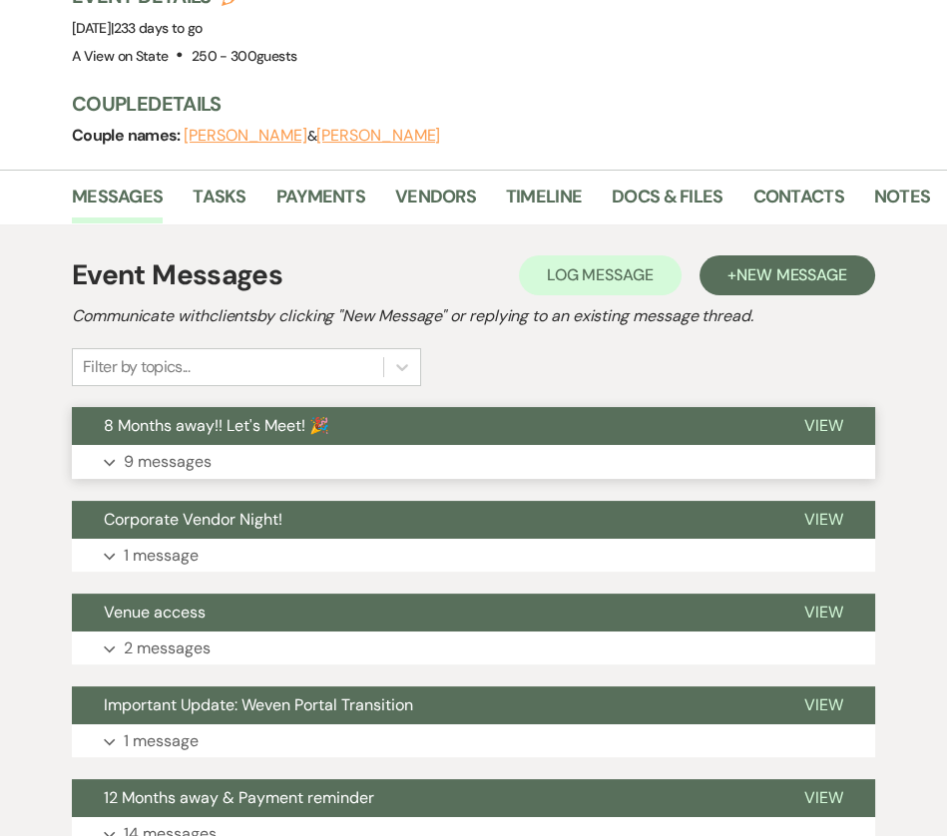
click at [424, 434] on button "8 Months away!! Let's Meet! 🎉" at bounding box center [422, 426] width 700 height 38
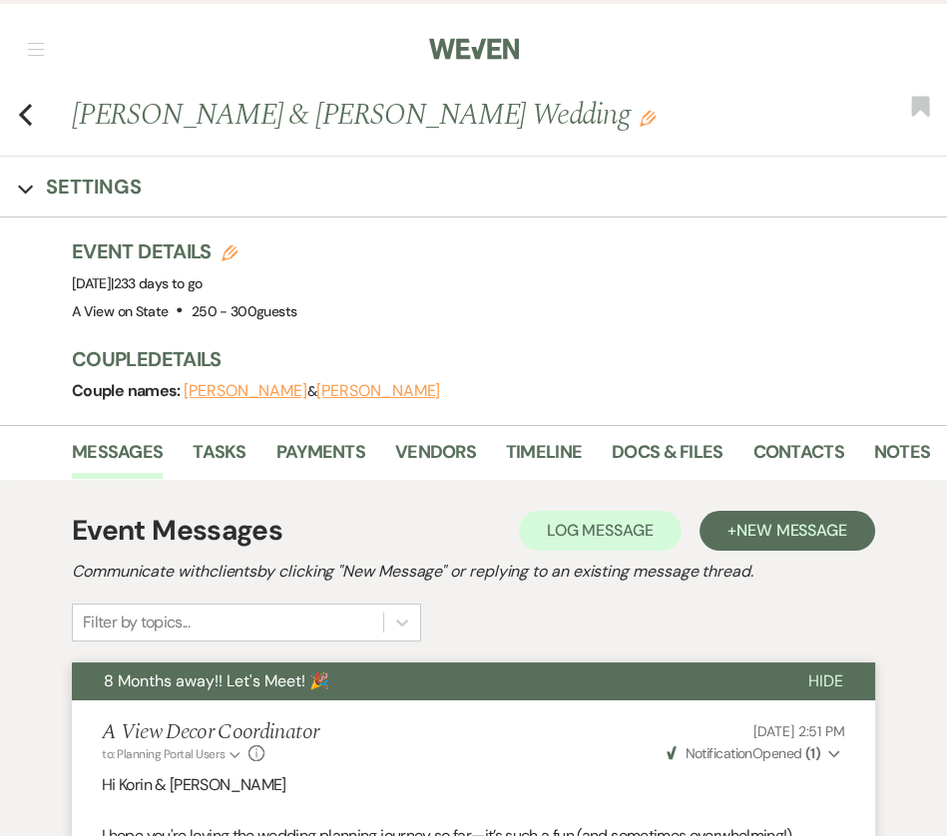
scroll to position [197, 0]
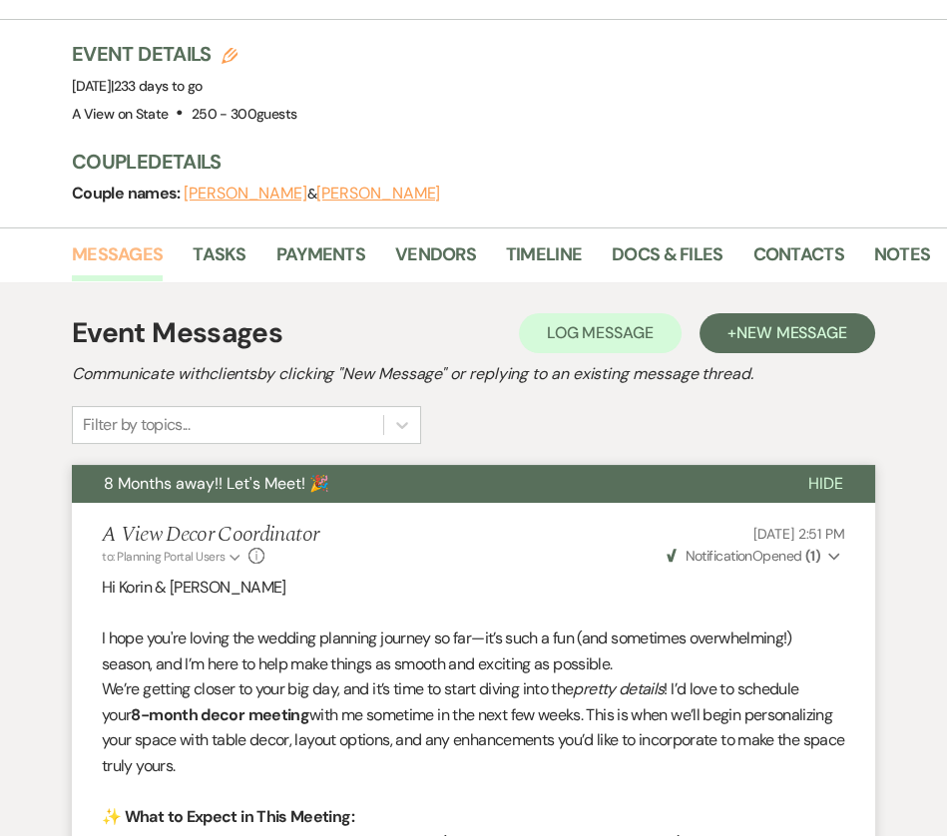
click at [153, 262] on link "Messages" at bounding box center [117, 260] width 91 height 41
click at [233, 255] on link "Tasks" at bounding box center [218, 260] width 53 height 41
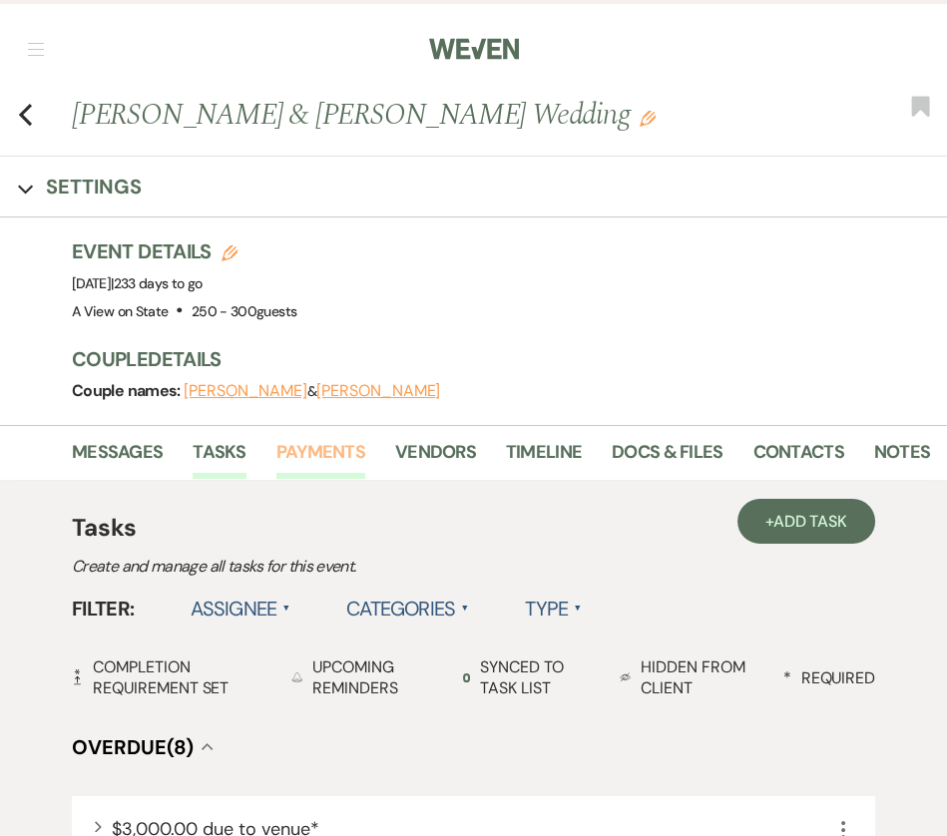
click at [316, 458] on link "Payments" at bounding box center [320, 458] width 89 height 41
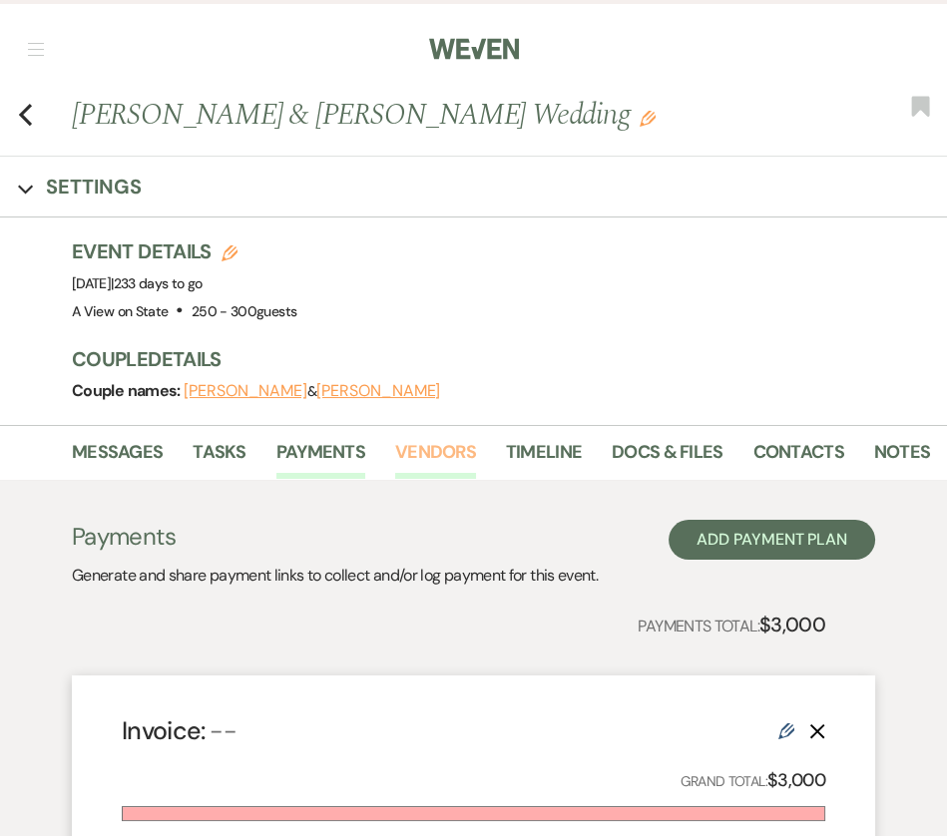
click at [468, 463] on link "Vendors" at bounding box center [435, 458] width 81 height 41
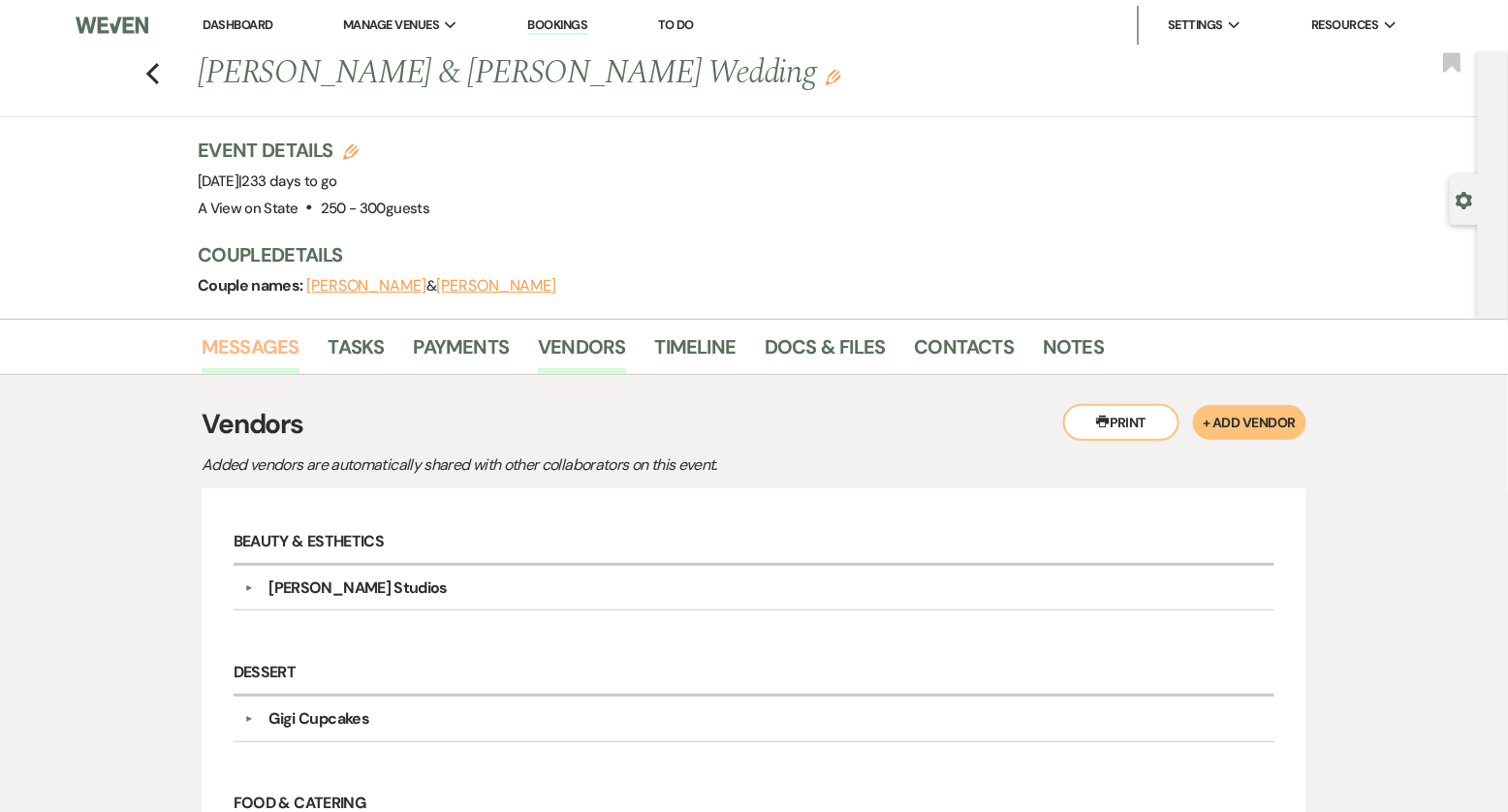
click at [257, 334] on link "Messages" at bounding box center [250, 353] width 98 height 43
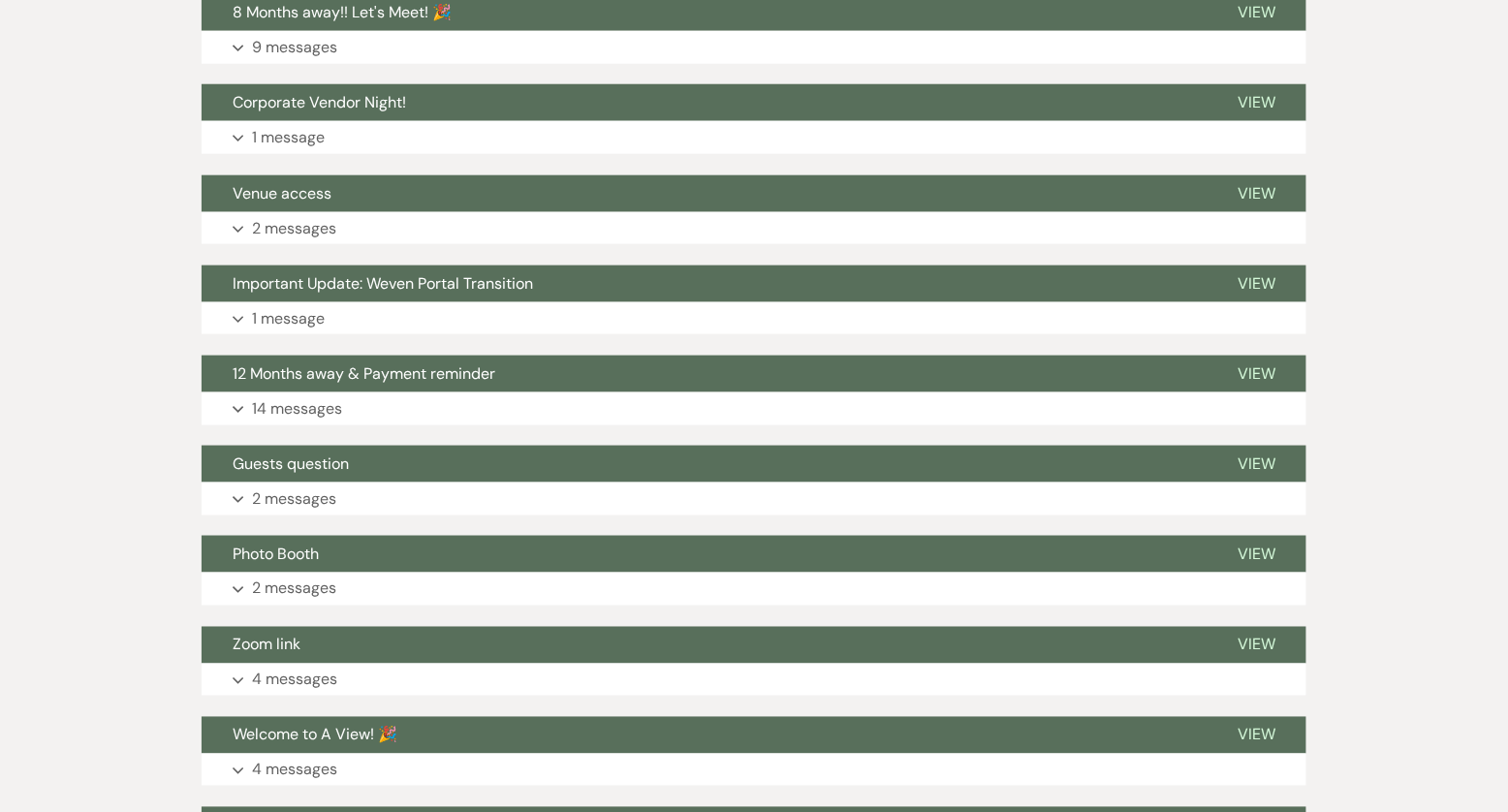
scroll to position [554, 0]
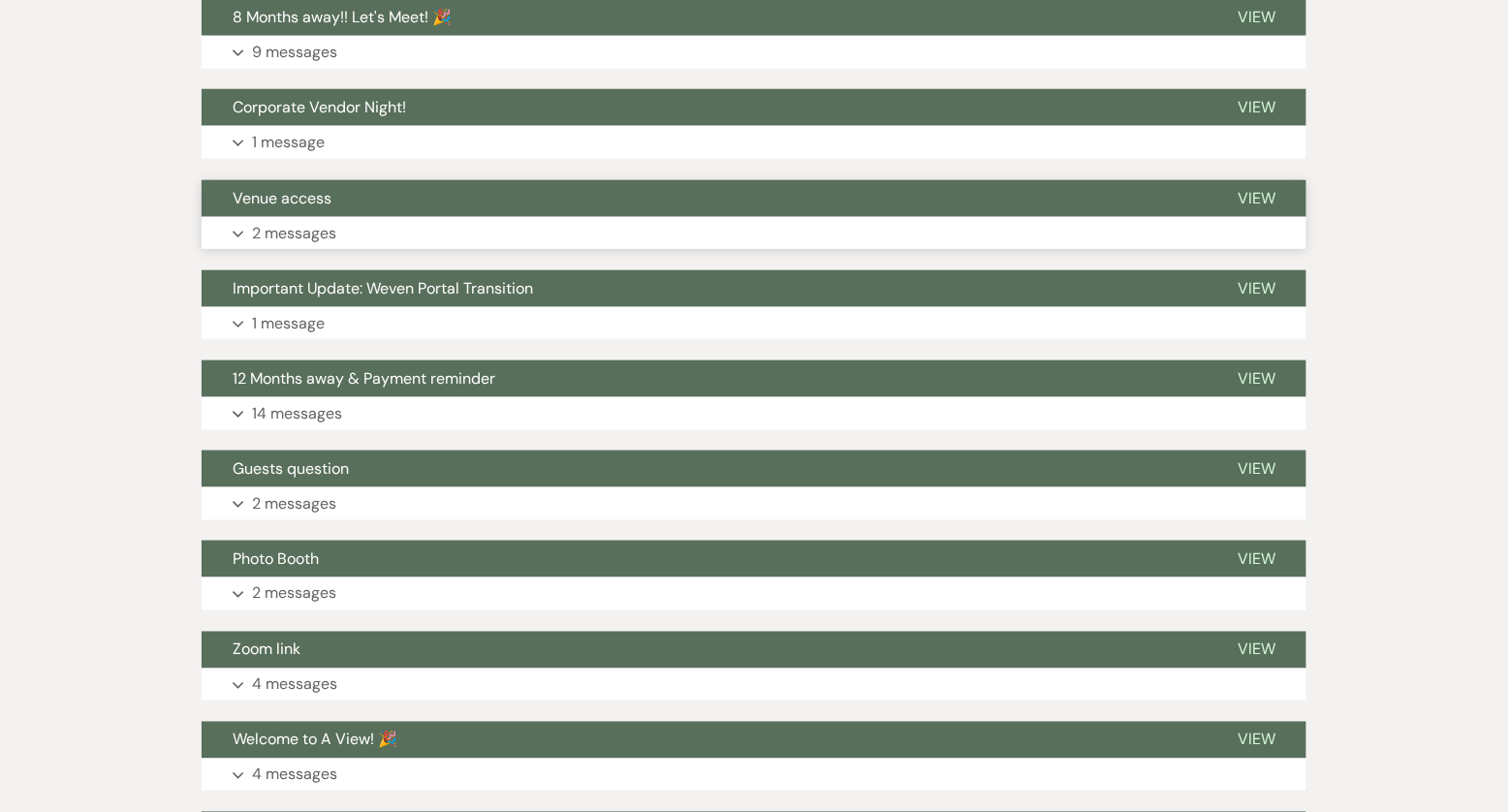
click at [495, 228] on button "Expand 2 messages" at bounding box center [753, 233] width 1105 height 33
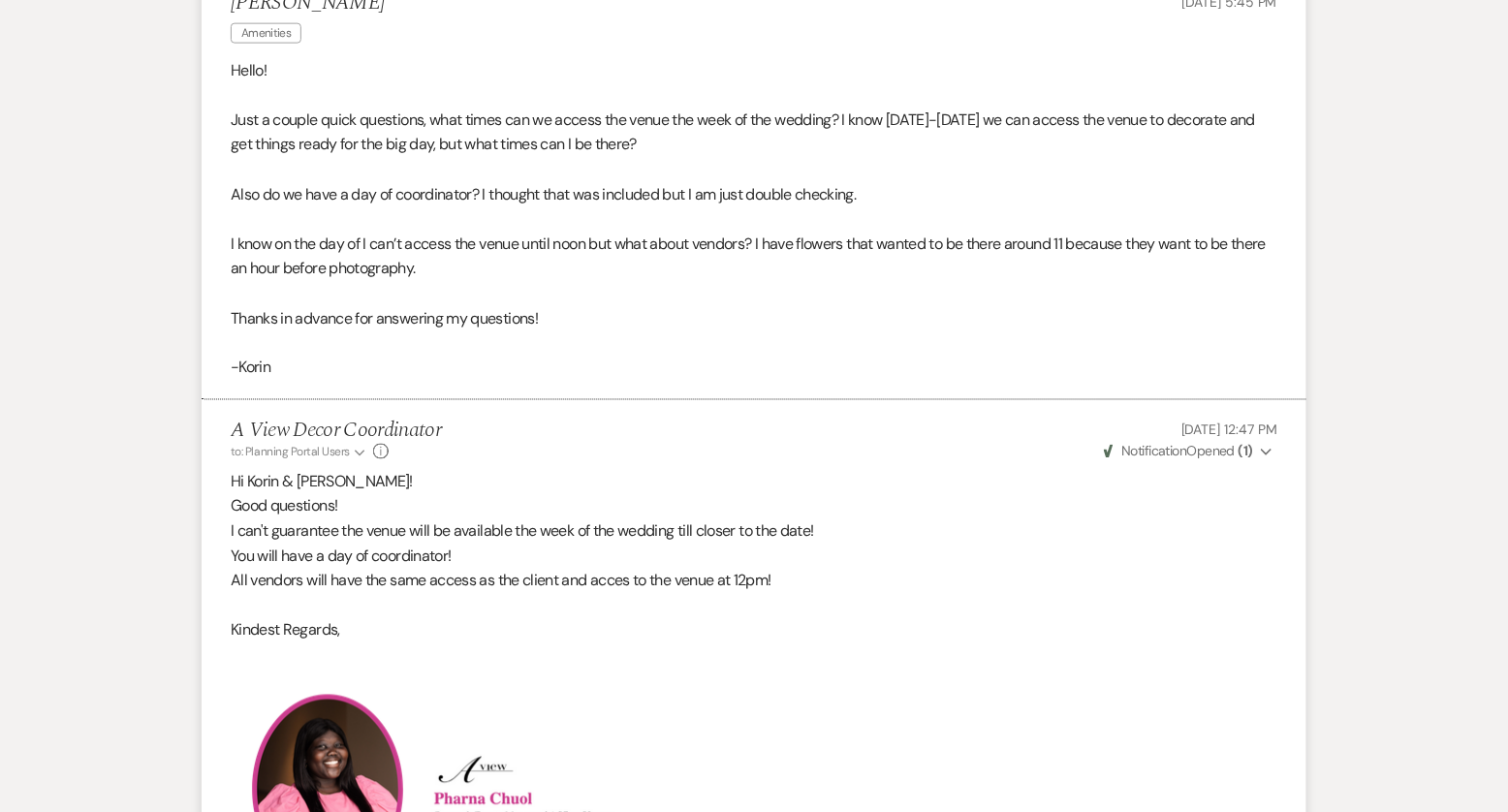
scroll to position [0, 0]
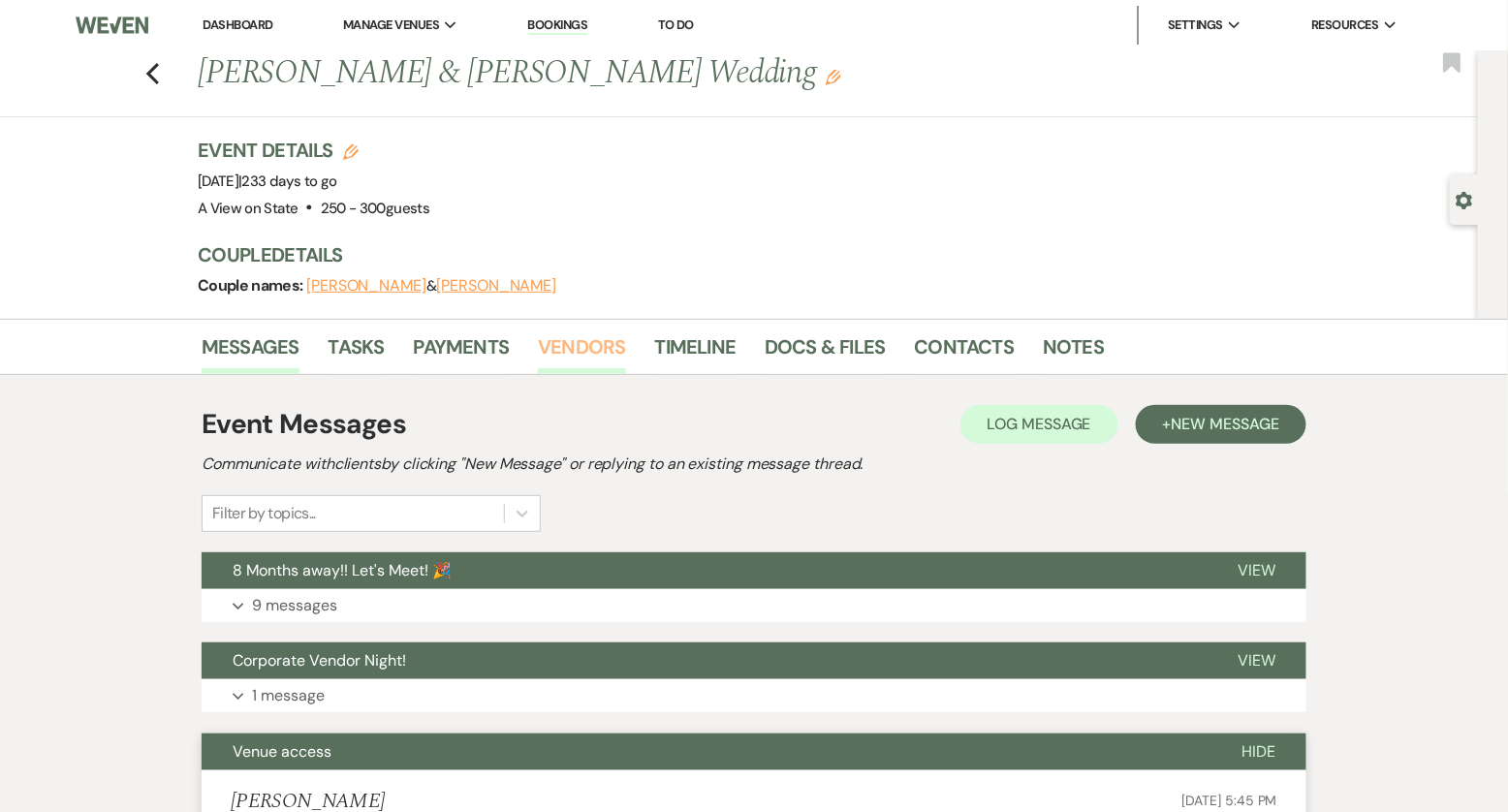
click at [596, 348] on link "Vendors" at bounding box center [582, 353] width 87 height 43
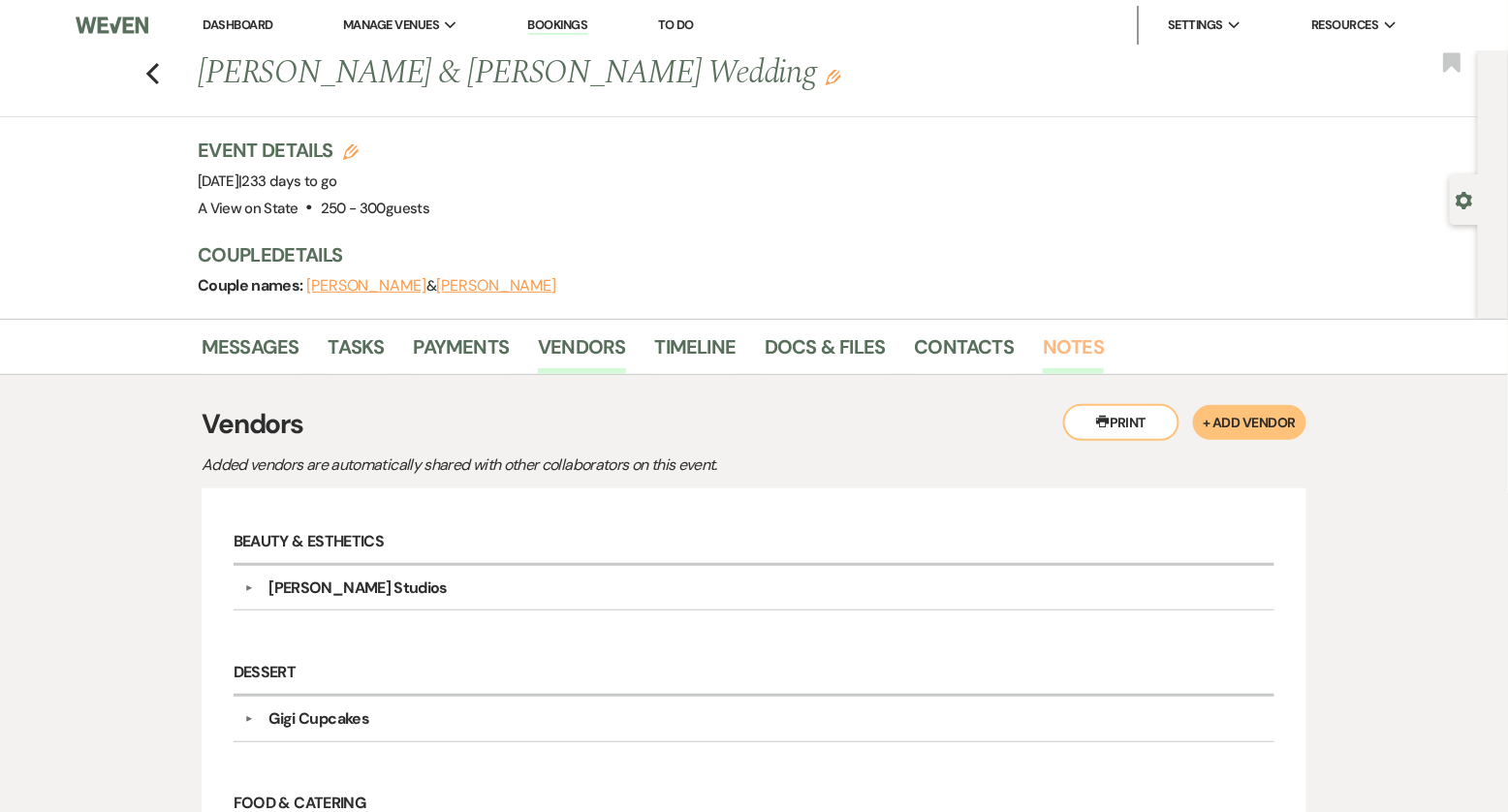
click at [1026, 334] on link "Notes" at bounding box center [1073, 353] width 61 height 43
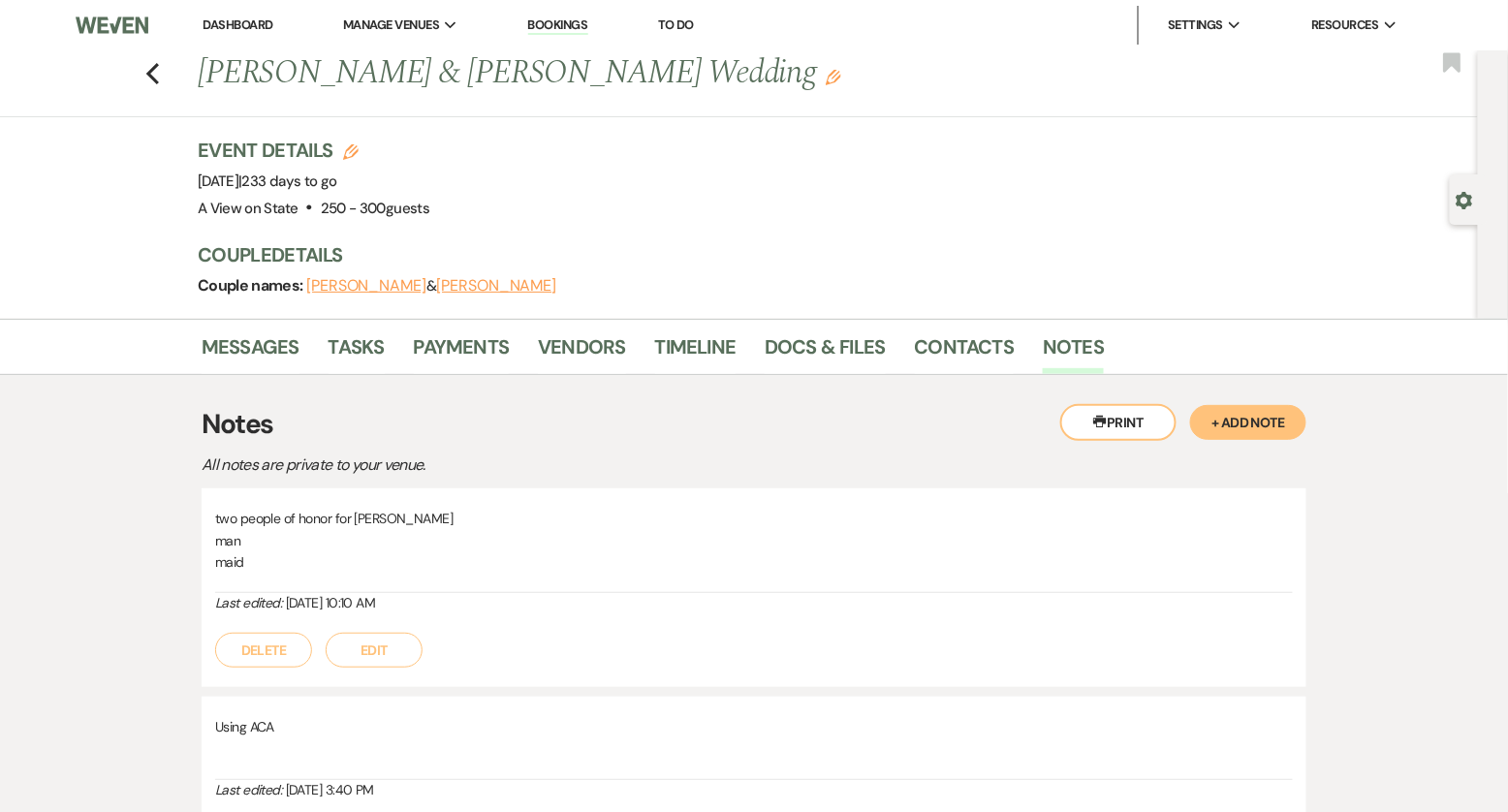
click at [1026, 418] on button "+ Add Note" at bounding box center [1249, 423] width 117 height 35
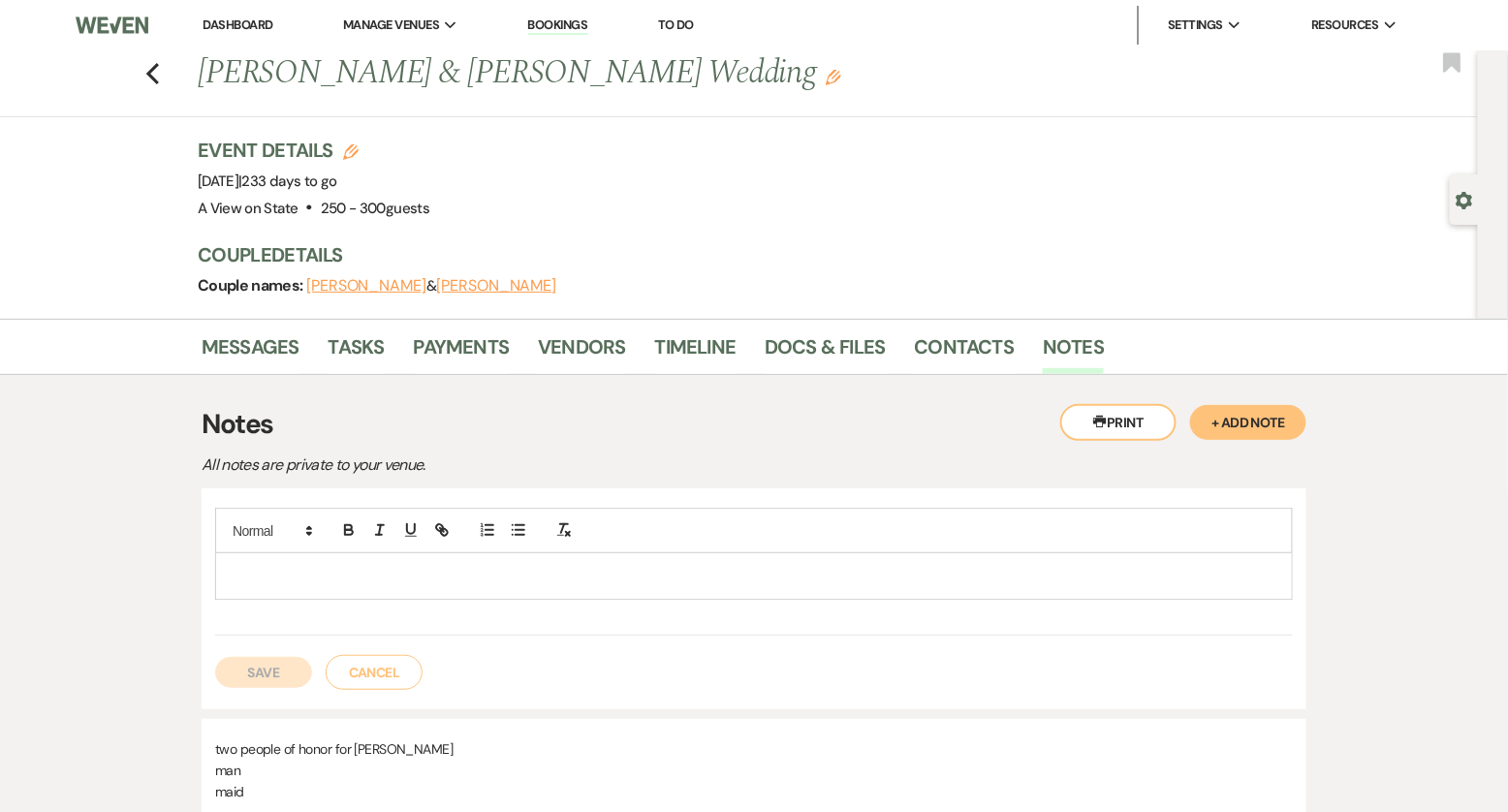
click at [537, 578] on p at bounding box center [753, 575] width 1046 height 21
